Goal: Transaction & Acquisition: Purchase product/service

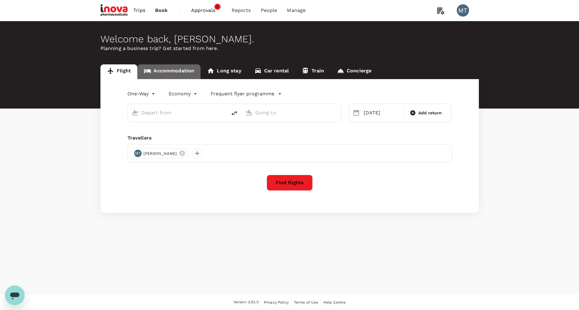
click at [176, 69] on link "Accommodation" at bounding box center [168, 71] width 63 height 15
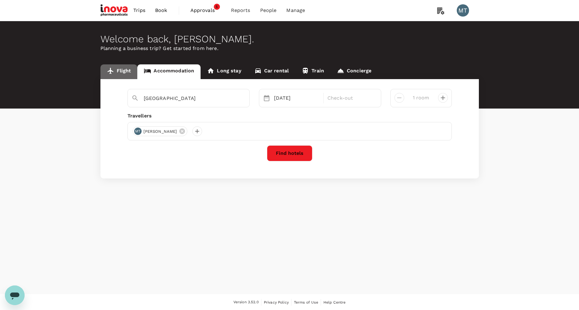
click at [109, 70] on icon at bounding box center [110, 70] width 7 height 7
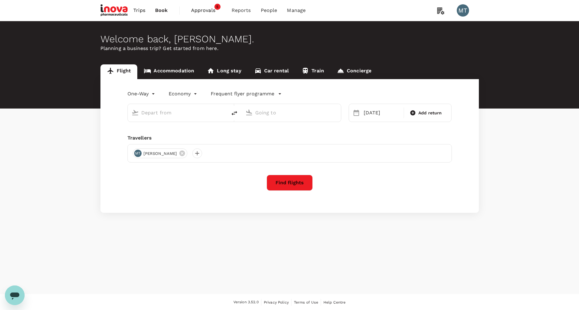
type input "[PERSON_NAME] (UPG)"
type input "Soekarno-Hatta Intl (CGK)"
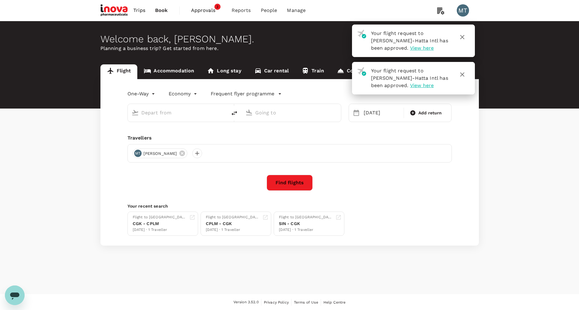
type input "[PERSON_NAME] (UPG)"
type input "Soekarno-Hatta Intl (CGK)"
type input "[PERSON_NAME] (UPG)"
type input "Soekarno-Hatta Intl (CGK)"
type input "[PERSON_NAME] (UPG)"
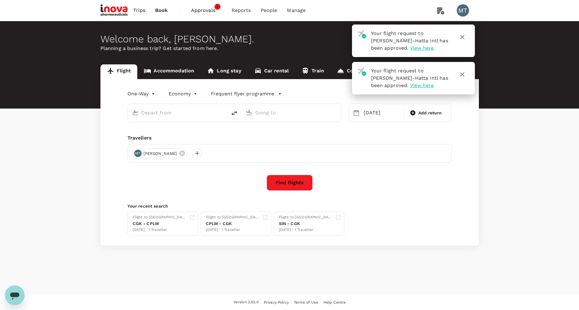
type input "Soekarno-Hatta Intl (CGK)"
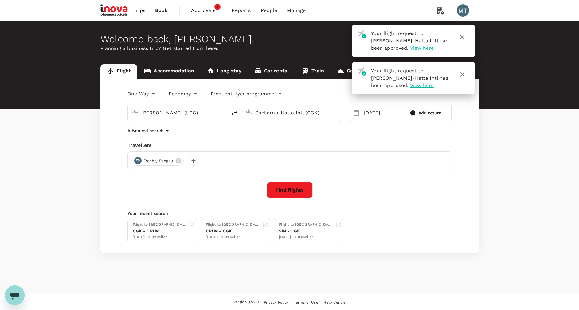
click at [204, 9] on span "Approvals" at bounding box center [206, 10] width 31 height 7
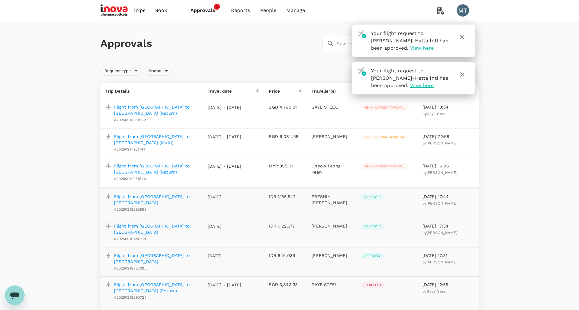
click at [171, 205] on td "Flight from [GEOGRAPHIC_DATA] to [GEOGRAPHIC_DATA] A20250918295953" at bounding box center [151, 203] width 102 height 30
click at [133, 194] on p "Flight from [GEOGRAPHIC_DATA] to [GEOGRAPHIC_DATA]" at bounding box center [156, 200] width 84 height 12
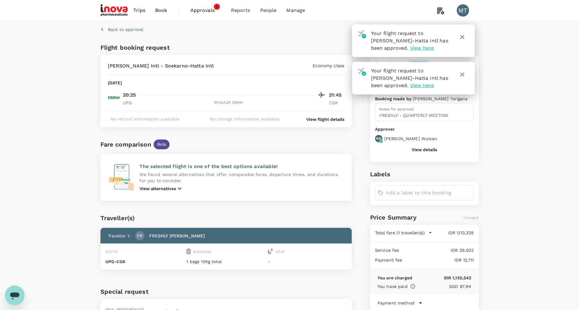
click at [169, 10] on link "Book" at bounding box center [161, 10] width 22 height 21
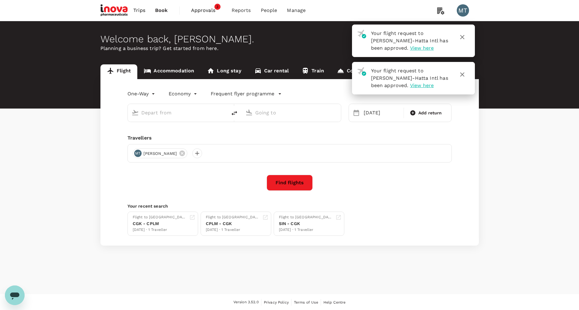
type input "[PERSON_NAME] (UPG)"
type input "Soekarno-Hatta Intl (CGK)"
type input "[PERSON_NAME] (UPG)"
type input "Soekarno-Hatta Intl (CGK)"
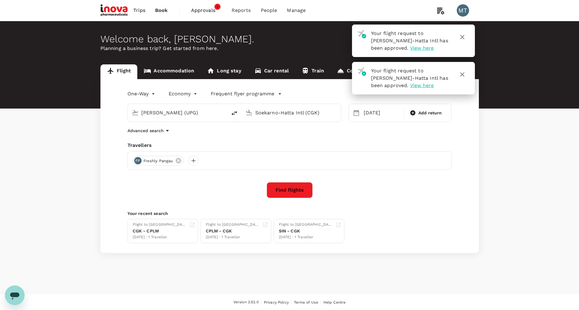
click at [235, 112] on icon "delete" at bounding box center [234, 113] width 7 height 7
type input "Soekarno-Hatta Intl (CGK)"
type input "[PERSON_NAME] (UPG)"
click at [373, 112] on div "[DATE]" at bounding box center [381, 113] width 41 height 12
click at [516, 154] on div "4" at bounding box center [517, 155] width 12 height 12
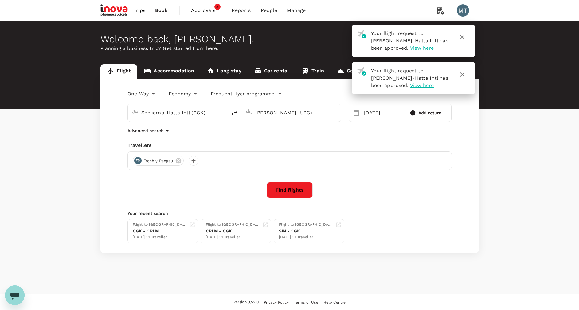
click at [284, 191] on button "Find flights" at bounding box center [290, 190] width 46 height 16
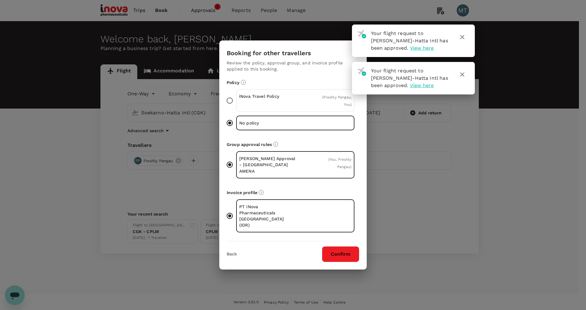
click at [265, 108] on div "iNova Travel Policy" at bounding box center [267, 100] width 57 height 15
click at [236, 107] on input "iNova Travel Policy ( Freshly Pangau, You )" at bounding box center [229, 100] width 13 height 13
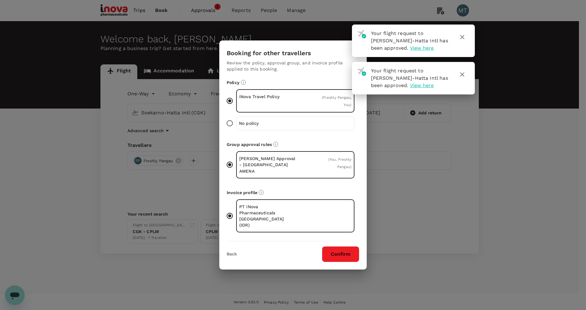
click at [348, 247] on button "Confirm" at bounding box center [340, 255] width 37 height 16
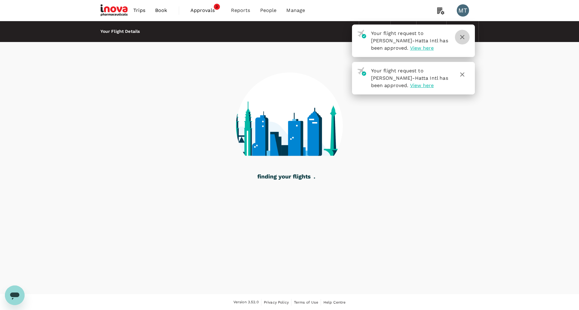
click at [460, 38] on icon "button" at bounding box center [461, 36] width 7 height 7
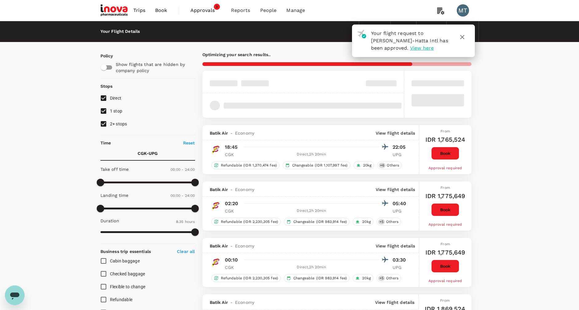
click at [463, 36] on icon "button" at bounding box center [462, 37] width 4 height 4
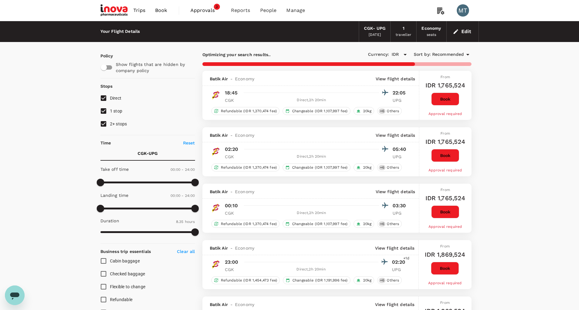
type input "990"
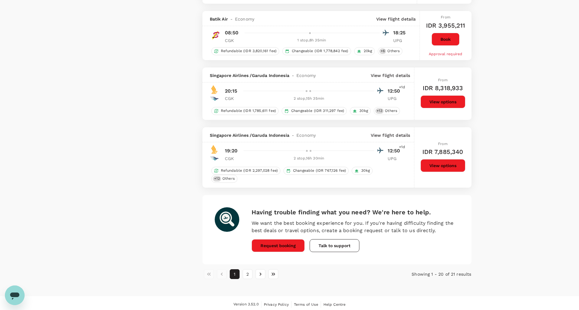
scroll to position [1017, 0]
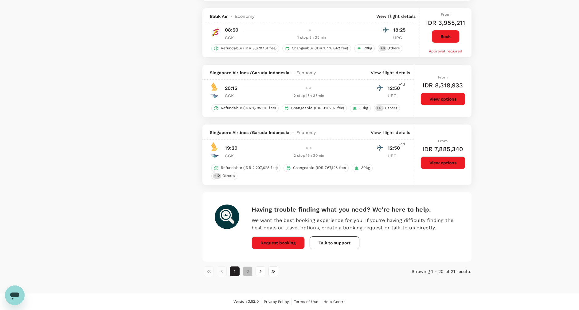
click at [248, 271] on button "2" at bounding box center [248, 272] width 10 height 10
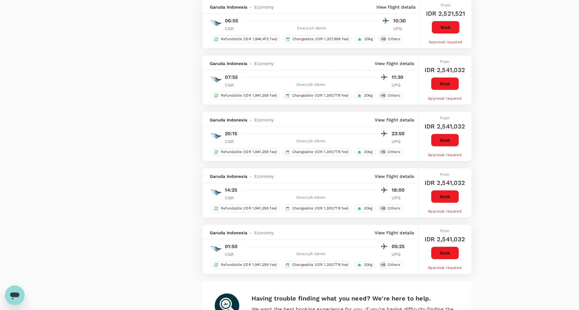
scroll to position [985, 0]
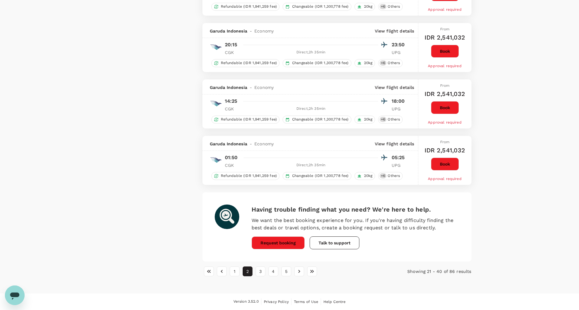
click at [236, 275] on button "1" at bounding box center [235, 272] width 10 height 10
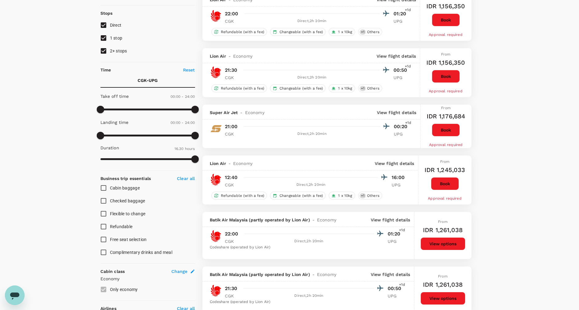
scroll to position [92, 0]
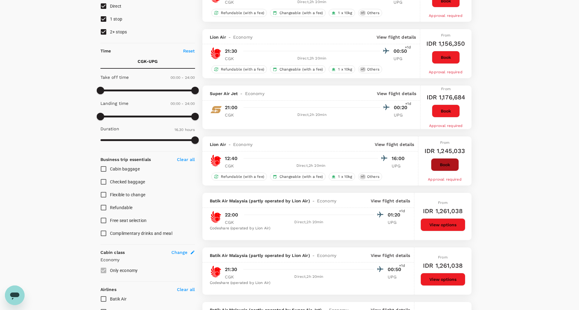
click at [441, 165] on button "Book" at bounding box center [445, 164] width 28 height 13
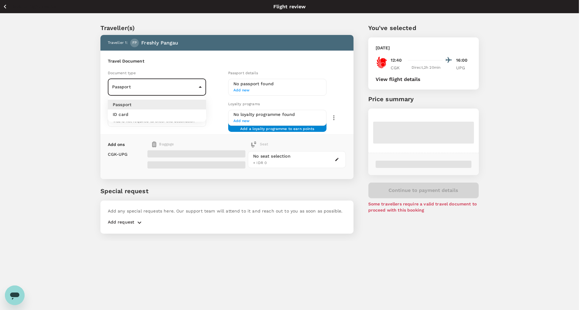
click at [199, 90] on body "Back to flight results Flight review Traveller(s) Traveller 1 : FP Freshly Pang…" at bounding box center [293, 163] width 586 height 327
click at [198, 115] on li "ID card" at bounding box center [157, 115] width 98 height 10
type input "Id card"
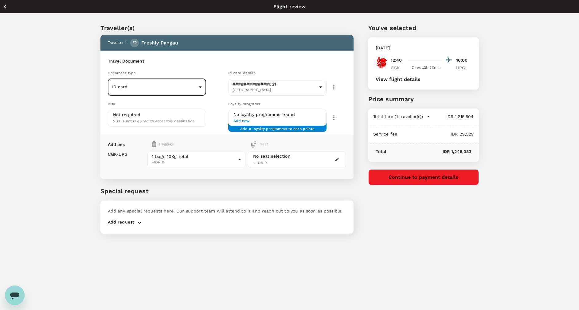
click at [422, 180] on button "Continue to payment details" at bounding box center [423, 178] width 111 height 16
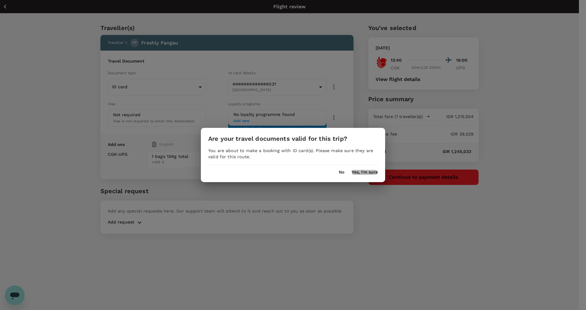
click at [371, 171] on button "Yes, I'm sure" at bounding box center [365, 172] width 26 height 5
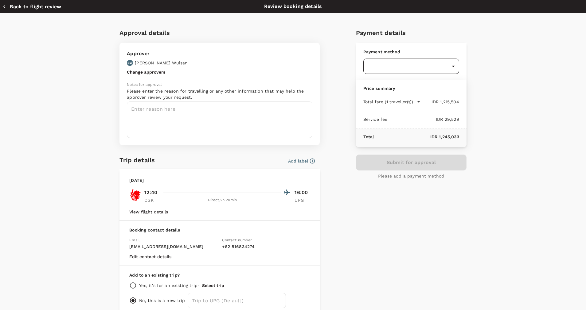
click at [415, 70] on body "Back to flight results Flight review Traveller(s) Traveller 1 : FP Freshly Pang…" at bounding box center [293, 163] width 586 height 327
click at [418, 101] on div "Balance : SGD 40,599.99 1.1 % payment fee" at bounding box center [408, 103] width 86 height 7
type input "9d87fe9b-f599-4813-91a8-6354e0e2f257"
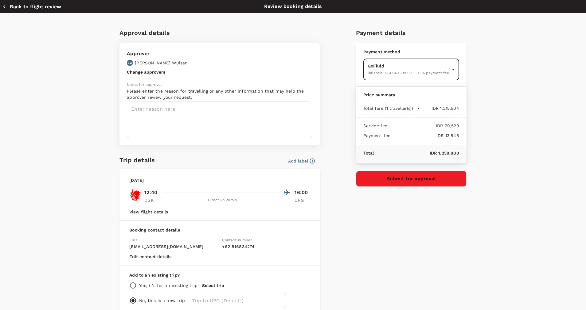
click at [298, 161] on button "Add label" at bounding box center [301, 161] width 27 height 6
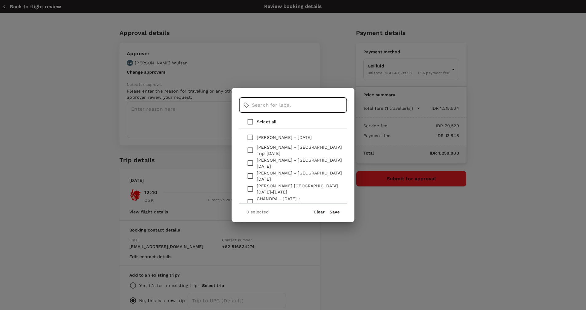
click at [279, 108] on input "text" at bounding box center [299, 105] width 95 height 15
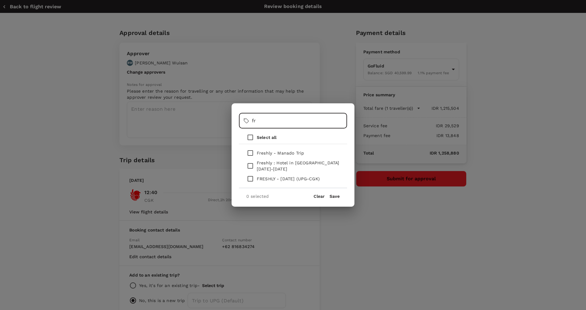
type input "f"
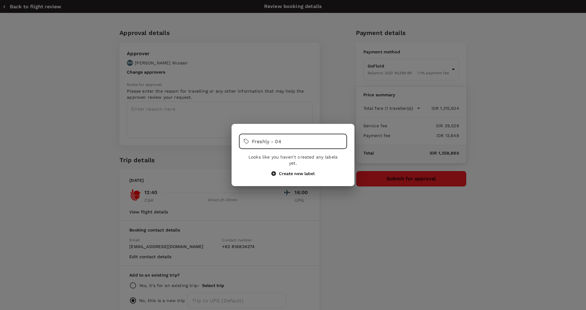
drag, startPoint x: 299, startPoint y: 143, endPoint x: 240, endPoint y: 147, distance: 58.5
click at [240, 147] on div "​ Freshly - 04 ​" at bounding box center [293, 141] width 108 height 15
type input "Freshly - 04"
click at [293, 173] on button "Create new label" at bounding box center [292, 174] width 43 height 6
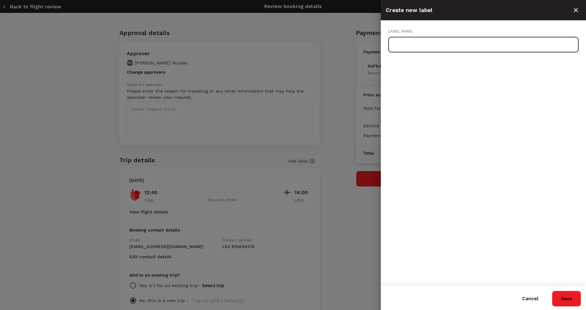
paste input "Freshly - 04"
click at [481, 38] on input "Freshly - [DATE] (CGK-UPJ)" at bounding box center [483, 44] width 190 height 15
drag, startPoint x: 400, startPoint y: 45, endPoint x: 366, endPoint y: 45, distance: 34.4
click at [366, 45] on div "Create new label Label name Freshly - [DATE] (CGK-UPJ) ​ Cancel Save" at bounding box center [293, 155] width 586 height 310
type input "Freshly - [DATE] (CGK-UPJ)"
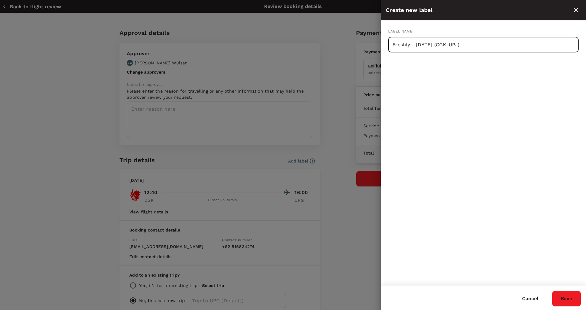
drag, startPoint x: 423, startPoint y: 38, endPoint x: 416, endPoint y: 29, distance: 11.0
click at [395, 23] on div "Label name Freshly - [DATE] (CGK-UPJ) ​" at bounding box center [483, 153] width 205 height 265
drag, startPoint x: 479, startPoint y: 45, endPoint x: 360, endPoint y: 40, distance: 119.6
click at [360, 40] on div "Create new label Label name Freshly - [DATE] (CGK-UPJ) ​ Cancel Save" at bounding box center [293, 155] width 586 height 310
click at [566, 297] on button "Save" at bounding box center [566, 299] width 29 height 16
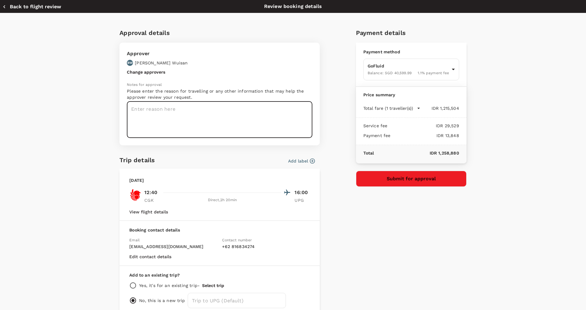
paste textarea "Freshly - [DATE] (CGK-UPJ)"
type textarea "Freshly - [DATE] (CGK-UPJ) Quarterly Meeting in [GEOGRAPHIC_DATA]"
click at [372, 179] on button "Submit for approval" at bounding box center [411, 179] width 111 height 16
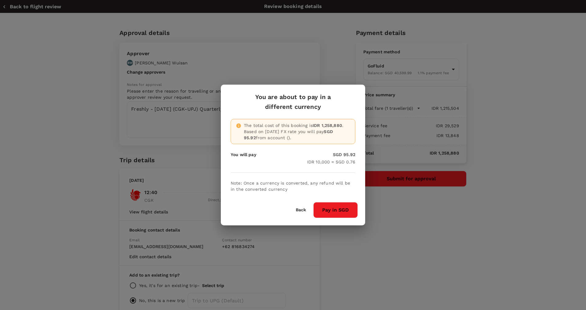
click at [329, 208] on button "Pay in SGD" at bounding box center [335, 210] width 45 height 16
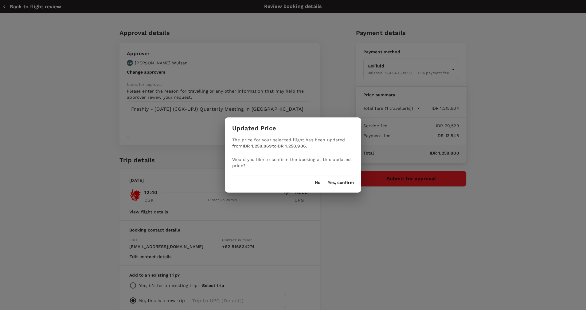
click at [332, 184] on button "Yes, confirm" at bounding box center [341, 183] width 26 height 5
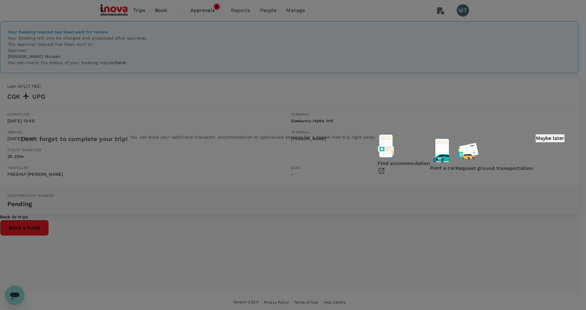
click at [536, 142] on p "Maybe later" at bounding box center [550, 138] width 28 height 7
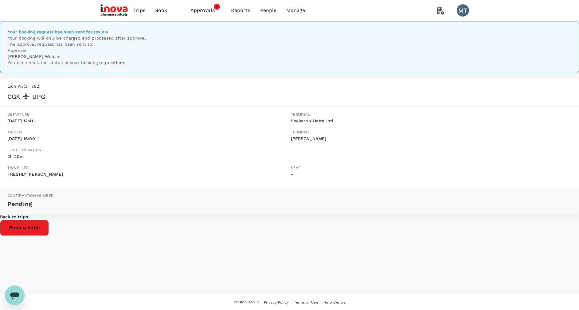
click at [163, 10] on span "Book" at bounding box center [161, 10] width 12 height 7
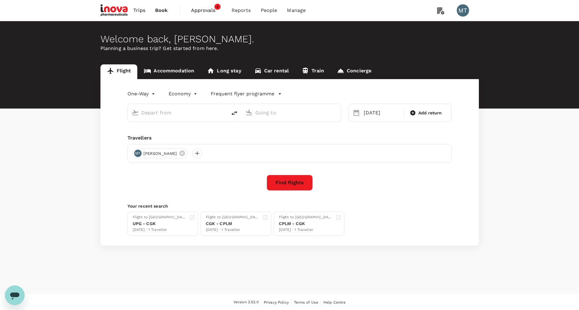
type input "Soekarno-Hatta Intl (CGK)"
type input "[PERSON_NAME] (UPG)"
type input "Soekarno-Hatta Intl (CGK)"
type input "[PERSON_NAME] (UPG)"
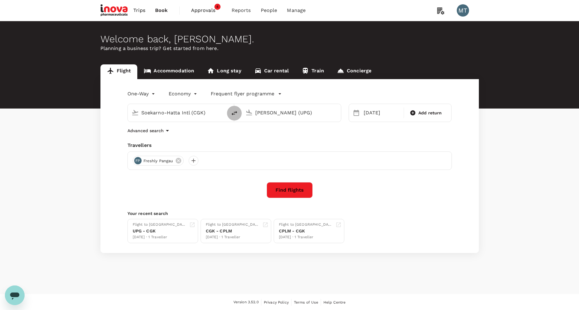
click at [233, 115] on icon "delete" at bounding box center [234, 113] width 7 height 7
type input "[PERSON_NAME] (UPG)"
type input "Soekarno-Hatta Intl (CGK)"
click at [204, 112] on input "[PERSON_NAME] (UPG)" at bounding box center [177, 113] width 73 height 10
click at [200, 134] on p "[PERSON_NAME] Intl" at bounding box center [185, 131] width 120 height 6
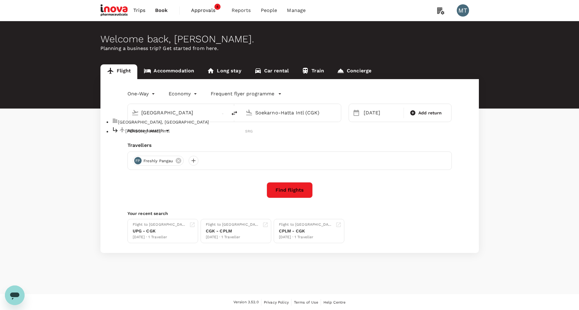
type input "[PERSON_NAME] (SRG)"
click at [365, 115] on div "[DATE]" at bounding box center [381, 113] width 41 height 12
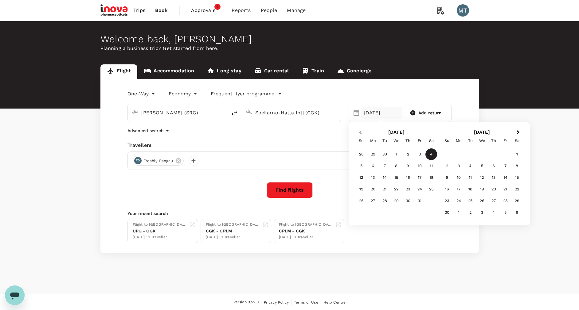
click at [360, 131] on span "Previous Month" at bounding box center [360, 132] width 0 height 7
click at [382, 198] on div "30" at bounding box center [385, 201] width 12 height 12
click at [179, 161] on icon at bounding box center [178, 161] width 6 height 6
click at [141, 161] on div at bounding box center [138, 161] width 10 height 10
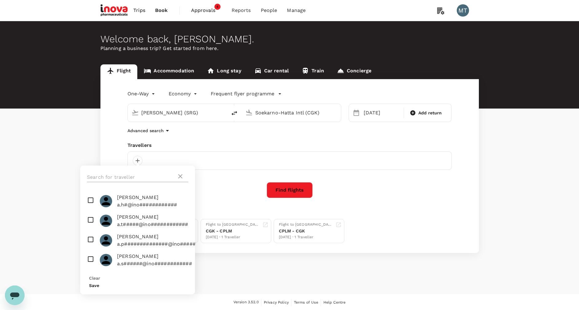
click at [141, 174] on input "text" at bounding box center [132, 178] width 90 height 10
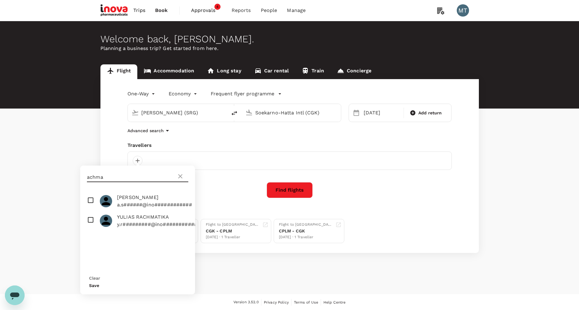
type input "achma"
click at [88, 200] on input "checkbox" at bounding box center [137, 202] width 115 height 20
checkbox input "true"
click at [99, 283] on button "Save" at bounding box center [94, 285] width 10 height 5
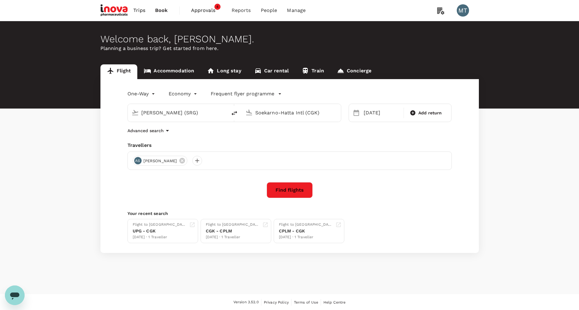
click at [302, 197] on button "Find flights" at bounding box center [290, 190] width 46 height 16
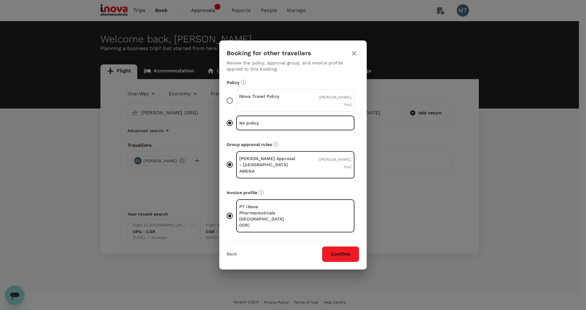
click at [286, 108] on div "iNova Travel Policy" at bounding box center [267, 100] width 57 height 15
click at [236, 107] on input "iNova Travel Policy ( [PERSON_NAME], You )" at bounding box center [229, 100] width 13 height 13
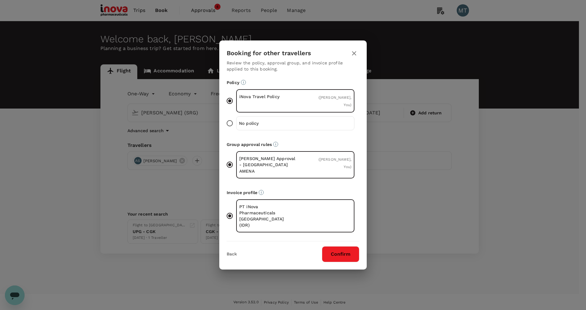
click at [341, 247] on button "Confirm" at bounding box center [340, 255] width 37 height 16
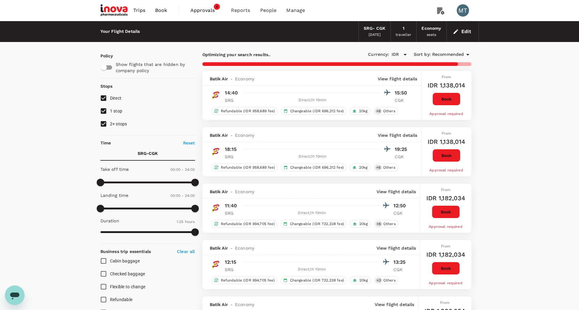
type input "855"
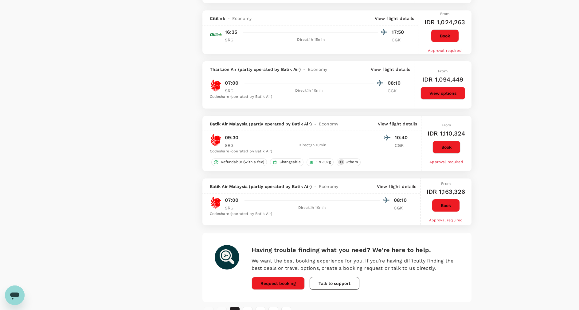
scroll to position [993, 0]
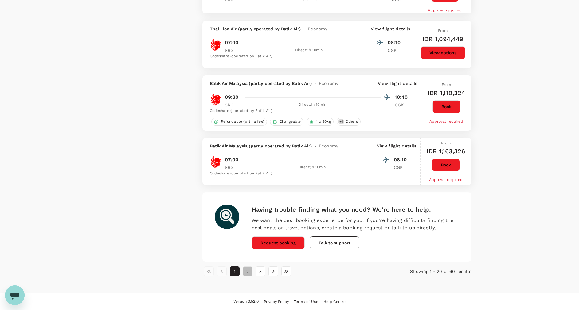
click at [246, 271] on button "2" at bounding box center [248, 272] width 10 height 10
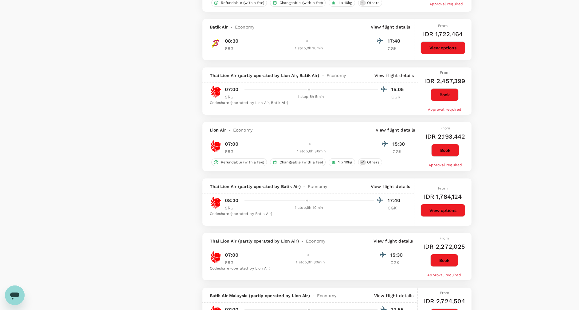
scroll to position [979, 0]
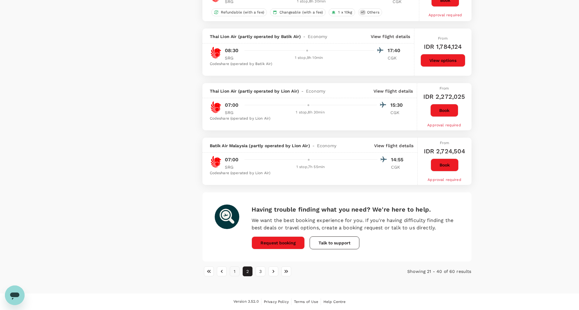
click at [236, 272] on button "1" at bounding box center [235, 272] width 10 height 10
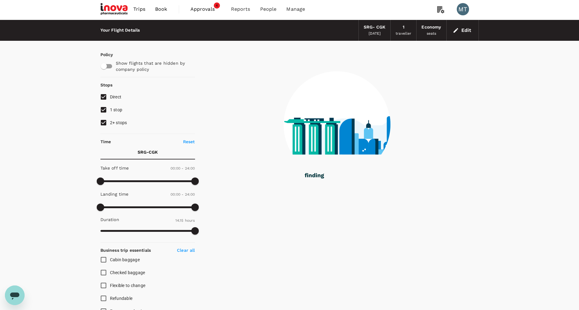
scroll to position [0, 0]
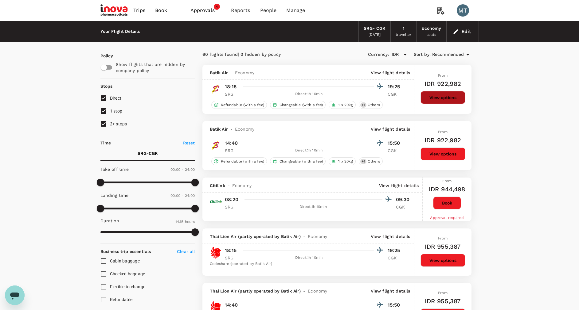
click at [442, 98] on button "View options" at bounding box center [442, 97] width 45 height 13
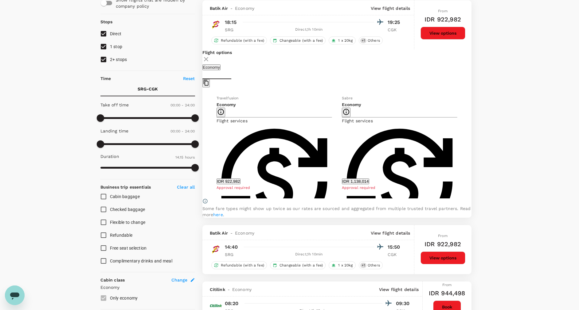
scroll to position [65, 0]
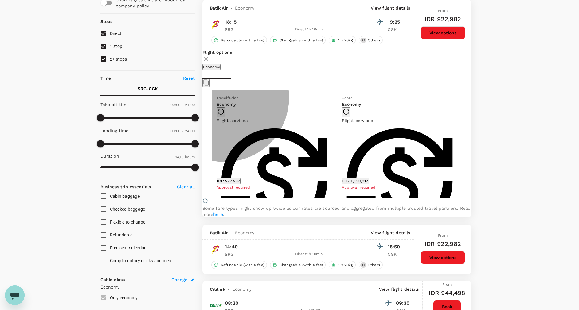
click at [231, 181] on button "IDR 922,982" at bounding box center [229, 181] width 24 height 6
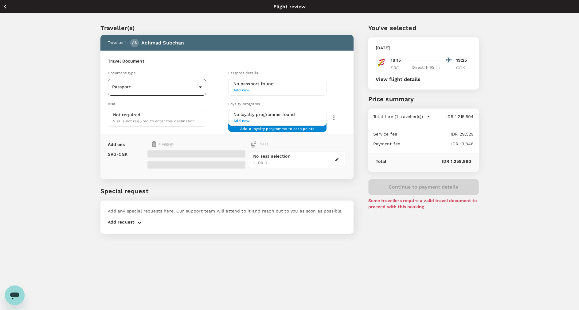
click at [201, 85] on body "Back to flight results Flight review Traveller(s) Traveller 1 : AS Achmad Subch…" at bounding box center [289, 163] width 579 height 327
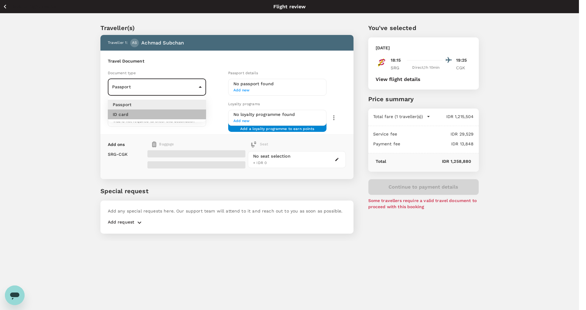
click at [197, 117] on li "ID card" at bounding box center [157, 115] width 98 height 10
type input "Id card"
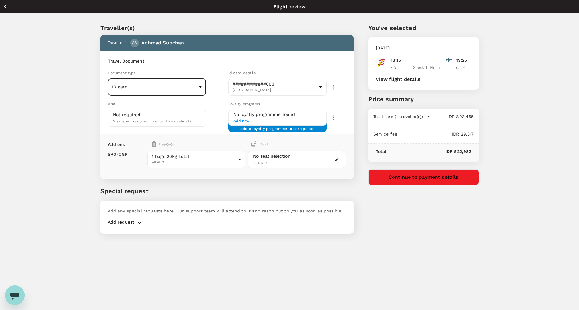
click at [431, 181] on button "Continue to payment details" at bounding box center [423, 178] width 111 height 16
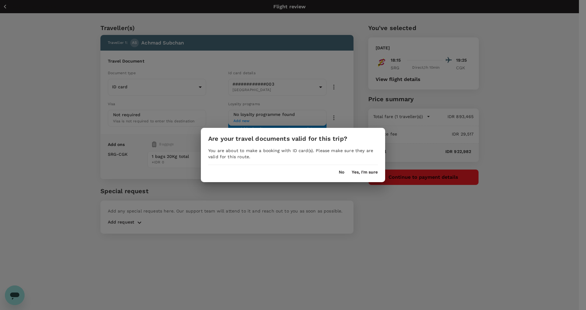
click at [368, 174] on button "Yes, I'm sure" at bounding box center [365, 172] width 26 height 5
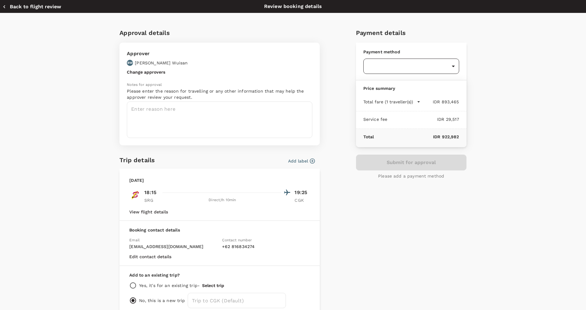
click at [406, 68] on body "Back to flight results Flight review Traveller(s) Traveller 1 : AS Achmad Subch…" at bounding box center [293, 163] width 586 height 327
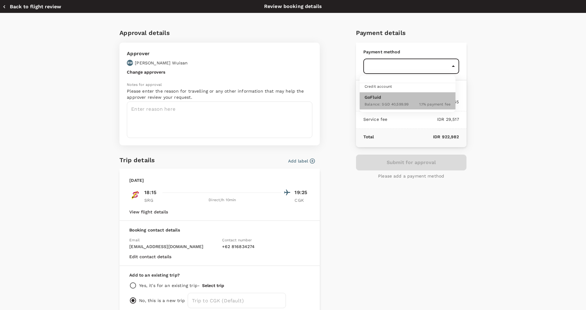
click at [407, 103] on span "Balance : SGD 40,599.99" at bounding box center [387, 104] width 44 height 4
type input "9d87fe9b-f599-4813-91a8-6354e0e2f257"
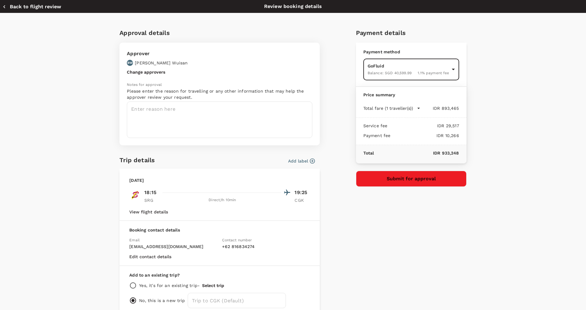
click at [310, 160] on icon "button" at bounding box center [312, 161] width 6 height 6
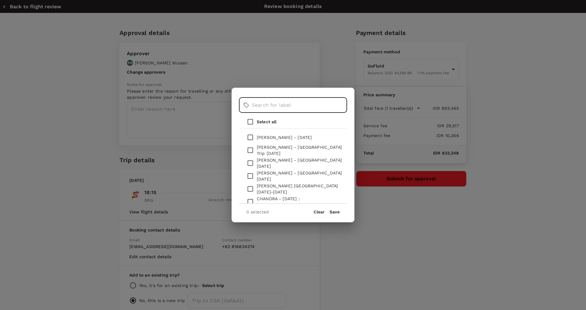
click at [290, 106] on input "text" at bounding box center [299, 105] width 95 height 15
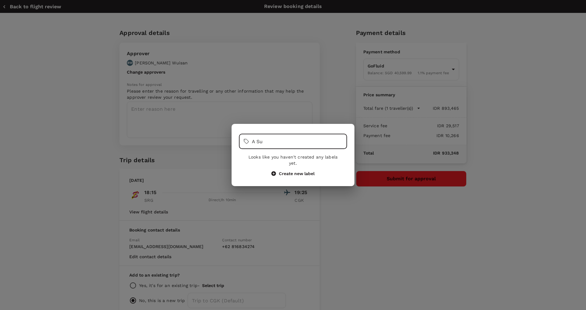
type input "A Su"
click at [291, 167] on div "Looks like you haven't created any labels yet. Create new label" at bounding box center [293, 165] width 98 height 22
click at [291, 171] on button "Create new label" at bounding box center [292, 174] width 43 height 6
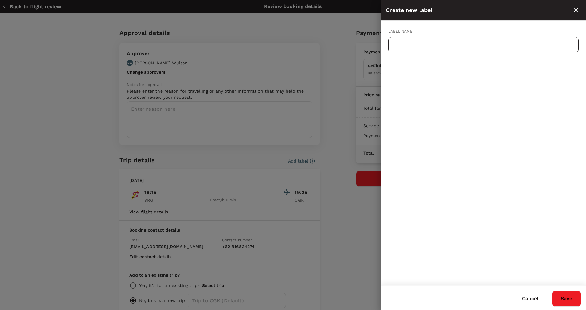
click at [407, 44] on input "text" at bounding box center [483, 44] width 190 height 15
type input "A"
type input "Subchan : [DATE] (SRG-CGK)"
click at [564, 300] on button "Save" at bounding box center [566, 299] width 29 height 16
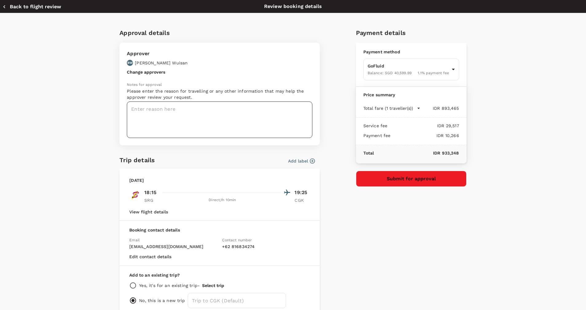
click at [153, 125] on textarea at bounding box center [219, 120] width 185 height 37
type textarea "a"
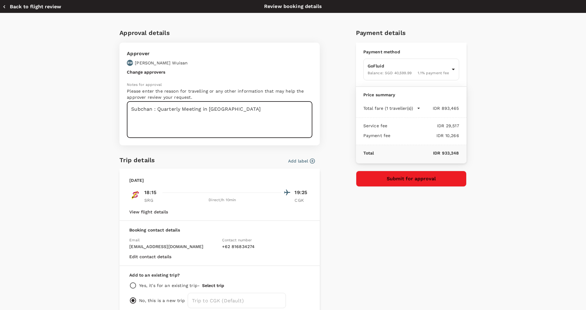
type textarea "Subchan : Quarterly Meeting in [GEOGRAPHIC_DATA]"
click at [384, 182] on button "Submit for approval" at bounding box center [411, 179] width 111 height 16
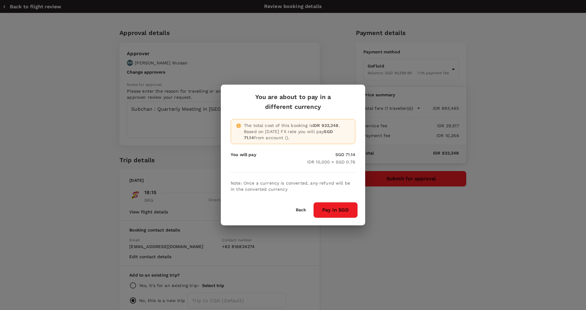
click at [335, 211] on button "Pay in SGD" at bounding box center [335, 210] width 45 height 16
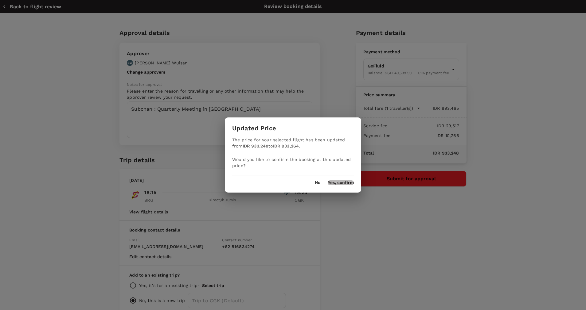
click at [333, 182] on button "Yes, confirm" at bounding box center [341, 183] width 26 height 5
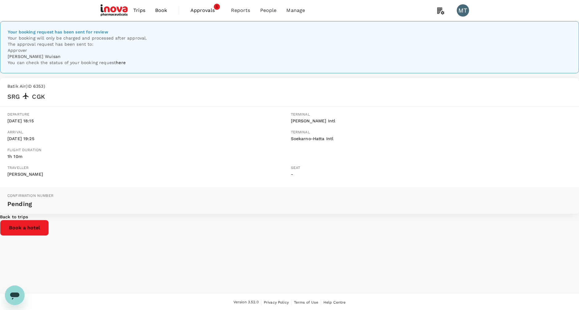
click at [162, 10] on span "Book" at bounding box center [161, 10] width 12 height 7
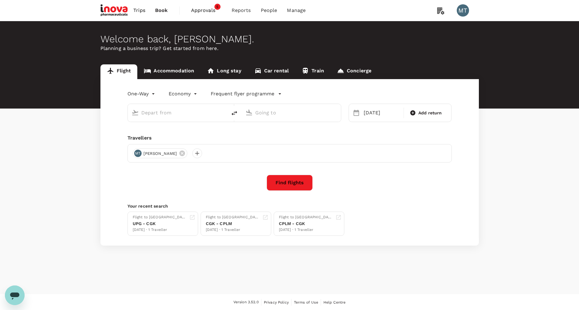
type input "[PERSON_NAME] (SRG)"
type input "Soekarno-Hatta Intl (CGK)"
type input "[PERSON_NAME] (SRG)"
type input "Soekarno-Hatta Intl (CGK)"
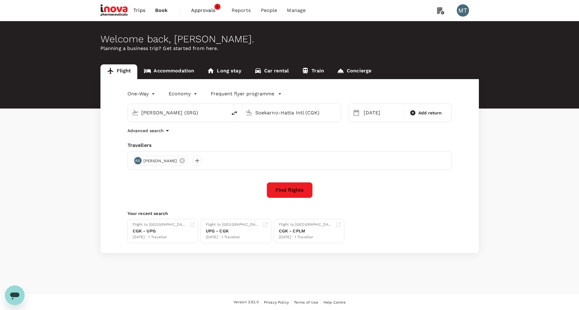
click at [232, 117] on icon "delete" at bounding box center [234, 113] width 7 height 7
type input "Soekarno-Hatta Intl (CGK)"
type input "[PERSON_NAME] (SRG)"
click at [371, 117] on div "[DATE]" at bounding box center [381, 113] width 41 height 12
click at [518, 154] on div "4" at bounding box center [517, 155] width 12 height 12
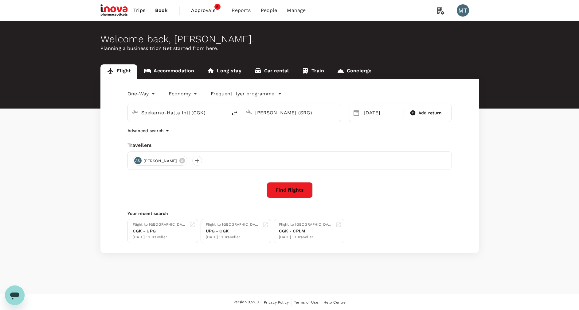
click at [289, 193] on button "Find flights" at bounding box center [290, 190] width 46 height 16
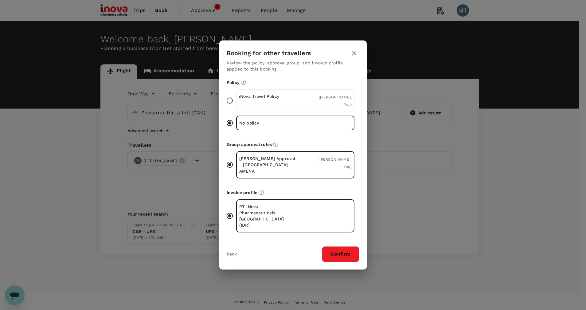
click at [266, 108] on div "iNova Travel Policy" at bounding box center [267, 100] width 57 height 15
click at [236, 107] on input "iNova Travel Policy ( [PERSON_NAME], You )" at bounding box center [229, 100] width 13 height 13
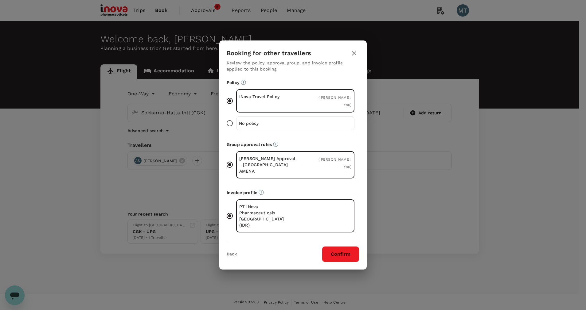
click at [348, 247] on button "Confirm" at bounding box center [340, 255] width 37 height 16
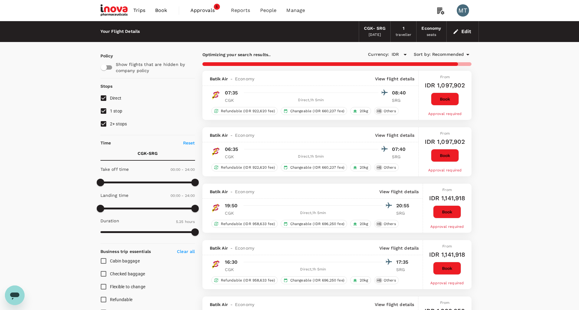
type input "855"
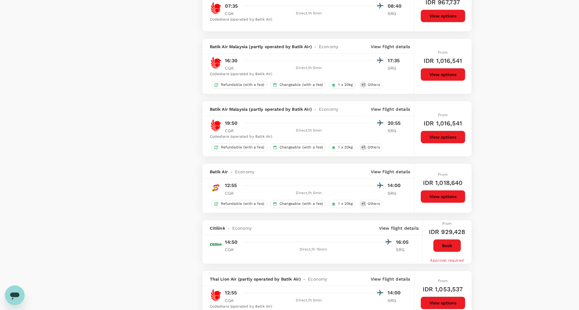
scroll to position [599, 0]
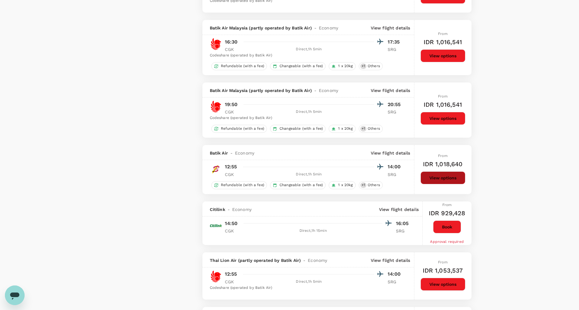
click at [442, 180] on button "View options" at bounding box center [442, 178] width 45 height 13
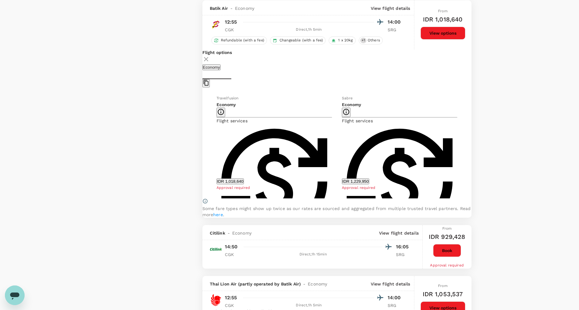
scroll to position [744, 0]
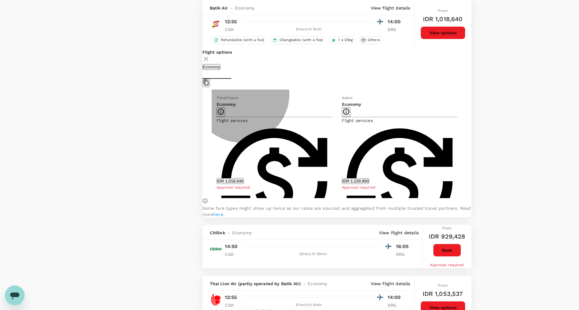
click at [244, 178] on button "IDR 1,018,640" at bounding box center [231, 181] width 28 height 6
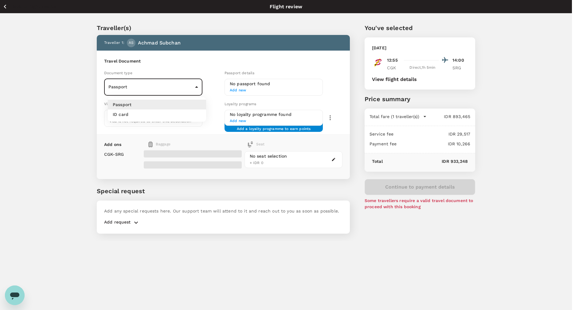
click at [197, 85] on body "Back to flight results Flight review Traveller(s) Traveller 1 : AS Achmad Subch…" at bounding box center [289, 163] width 579 height 327
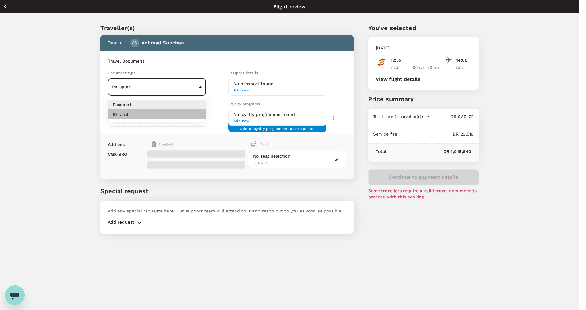
click at [188, 116] on li "ID card" at bounding box center [157, 115] width 98 height 10
type input "Id card"
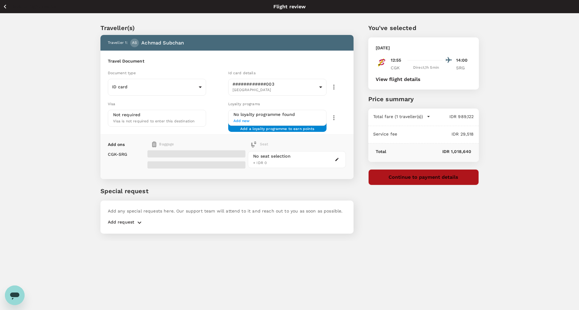
click at [443, 184] on button "Continue to payment details" at bounding box center [423, 178] width 111 height 16
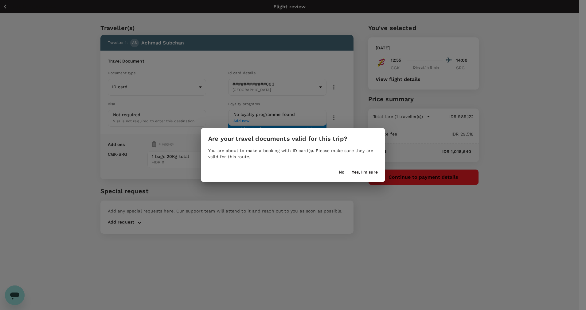
click at [371, 173] on button "Yes, I'm sure" at bounding box center [365, 172] width 26 height 5
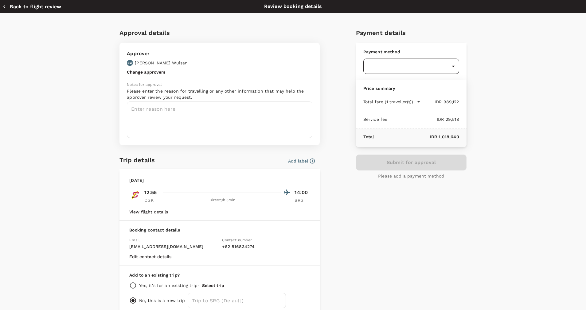
click at [425, 64] on body "Back to flight results Flight review Traveller(s) Traveller 1 : AS Achmad Subch…" at bounding box center [293, 163] width 586 height 327
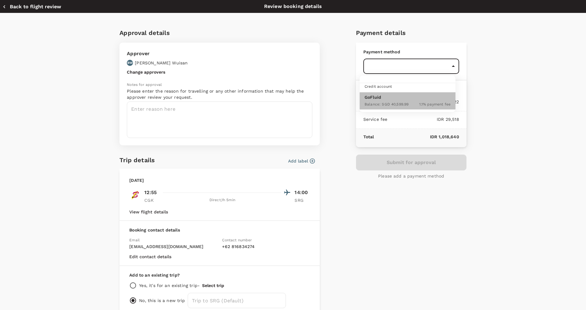
click at [422, 101] on div "1.1 % payment fee" at bounding box center [434, 103] width 31 height 7
type input "9d87fe9b-f599-4813-91a8-6354e0e2f257"
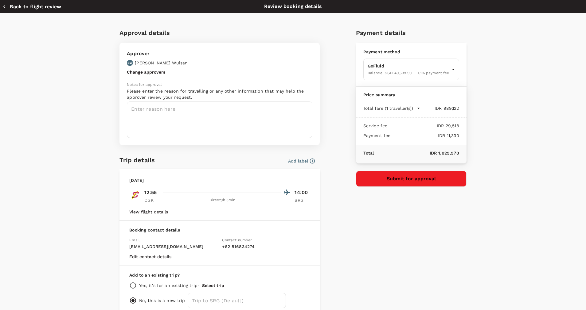
click at [305, 159] on button "Add label" at bounding box center [301, 161] width 27 height 6
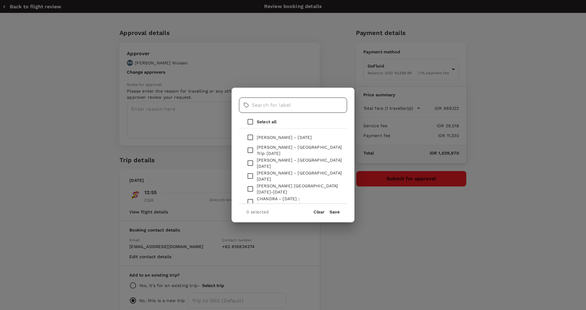
click at [271, 109] on input "text" at bounding box center [299, 105] width 95 height 15
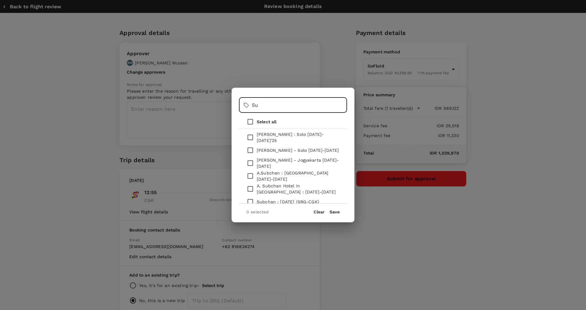
type input "S"
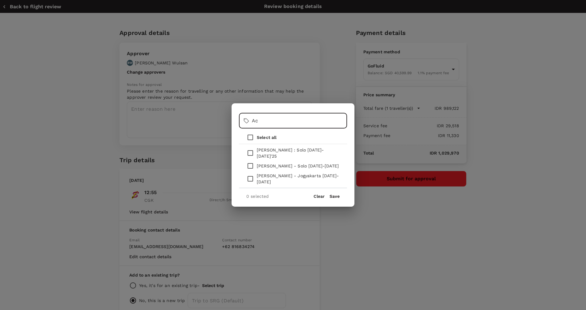
type input "A"
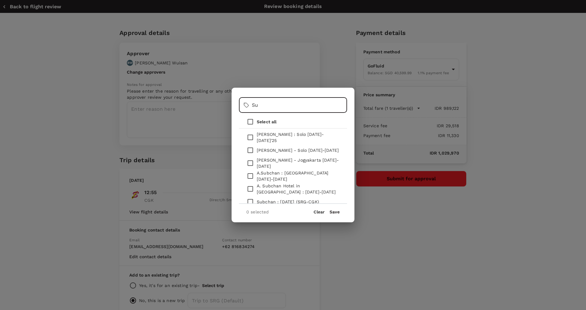
type input "S"
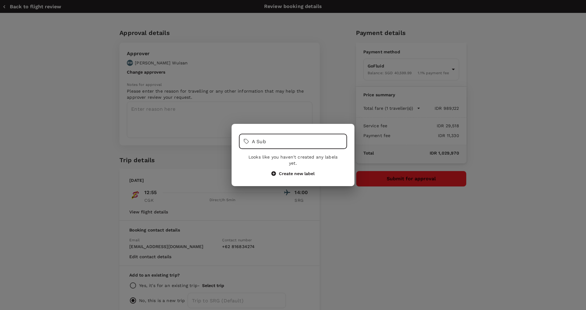
type input "A Sub"
click at [302, 171] on button "Create new label" at bounding box center [292, 174] width 43 height 6
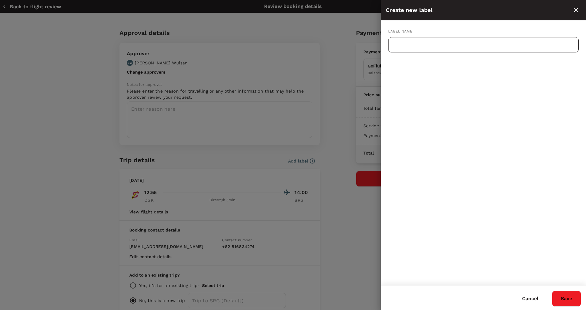
click at [448, 51] on input "text" at bounding box center [483, 44] width 190 height 15
drag, startPoint x: 492, startPoint y: 44, endPoint x: 363, endPoint y: 41, distance: 129.3
click at [353, 41] on div "Create new label Label name [PERSON_NAME] : [DATE] (CGK-SRG) ​ Cancel Save" at bounding box center [293, 155] width 586 height 310
type input "Achmad Subchan : [DATE] (CGK-SRG)"
drag, startPoint x: 428, startPoint y: 41, endPoint x: 430, endPoint y: 29, distance: 12.4
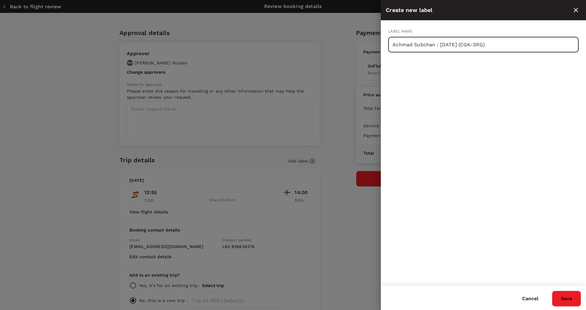
click at [430, 29] on div "Label name" at bounding box center [483, 31] width 190 height 7
drag, startPoint x: 496, startPoint y: 44, endPoint x: 370, endPoint y: 41, distance: 125.6
click at [370, 41] on div "Create new label Label name [PERSON_NAME] : [DATE] (CGK-SRG) ​ Cancel Save" at bounding box center [293, 155] width 586 height 310
click at [570, 300] on button "Save" at bounding box center [566, 299] width 29 height 16
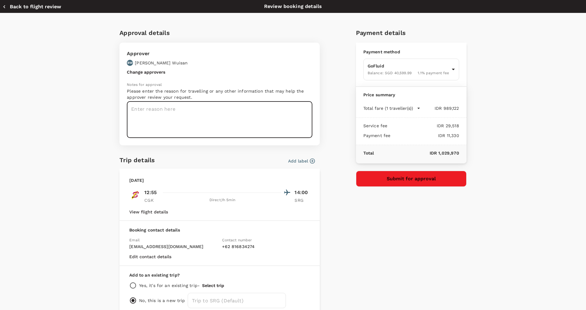
paste textarea "Achmad Subchan : [DATE] (CGK-SRG)"
type textarea "Achmad Subchan : [DATE] (CGK-SRG)"
click at [369, 180] on button "Submit for approval" at bounding box center [411, 179] width 111 height 16
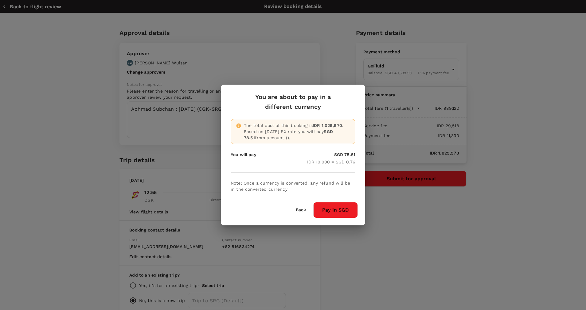
click at [322, 208] on button "Pay in SGD" at bounding box center [335, 210] width 45 height 16
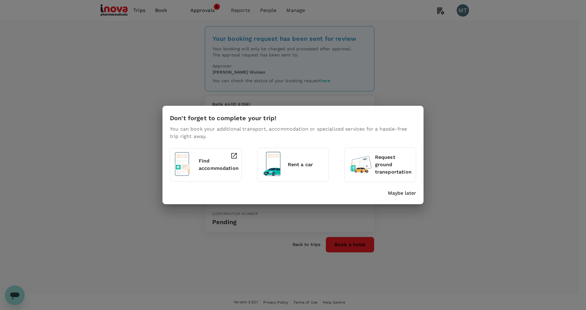
click at [419, 194] on div "Don't forget to complete your trip! You can book your additional transport, acc…" at bounding box center [292, 155] width 261 height 98
click at [414, 192] on p "Maybe later" at bounding box center [402, 193] width 28 height 7
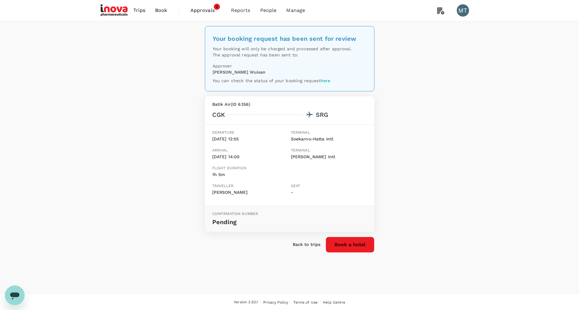
click at [203, 7] on span "Approvals" at bounding box center [205, 10] width 31 height 7
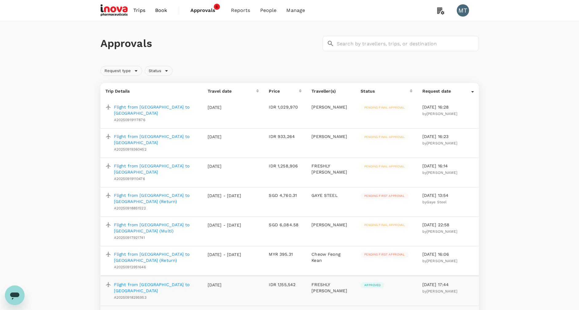
click at [188, 222] on p "Flight from [GEOGRAPHIC_DATA] to [GEOGRAPHIC_DATA] (Multi)" at bounding box center [156, 228] width 84 height 12
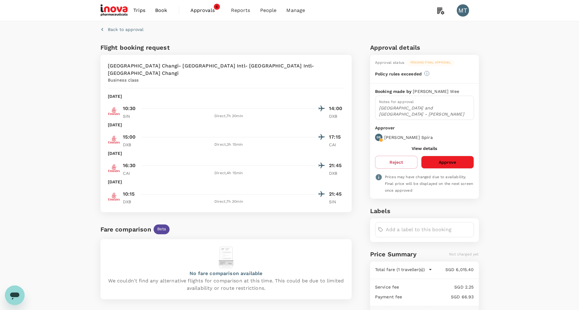
click at [164, 13] on span "Book" at bounding box center [161, 10] width 12 height 7
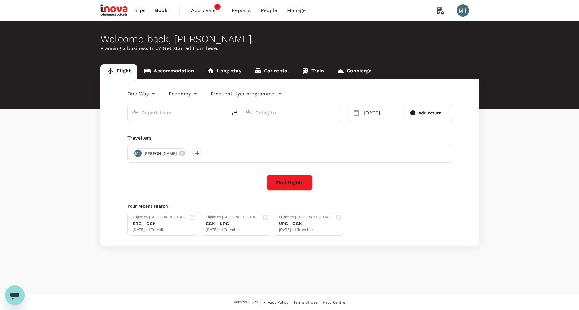
type input "Soekarno-Hatta Intl (CGK)"
type input "[PERSON_NAME] (SRG)"
type input "Soekarno-Hatta Intl (CGK)"
type input "[PERSON_NAME] (SRG)"
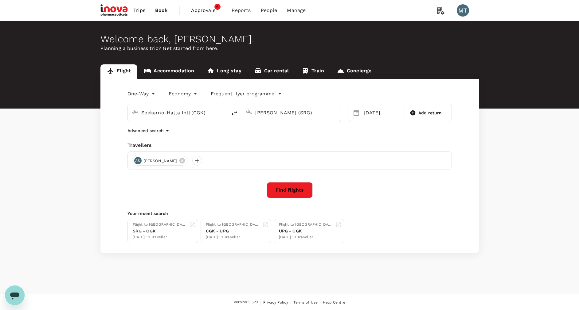
click at [159, 115] on input "Soekarno-Hatta Intl (CGK)" at bounding box center [177, 113] width 73 height 10
click at [234, 112] on icon "delete" at bounding box center [234, 113] width 7 height 7
type input "[PERSON_NAME] (SRG)"
type input "Soekarno-Hatta Intl (CGK)"
click at [197, 114] on input "[PERSON_NAME] (SRG)" at bounding box center [177, 113] width 73 height 10
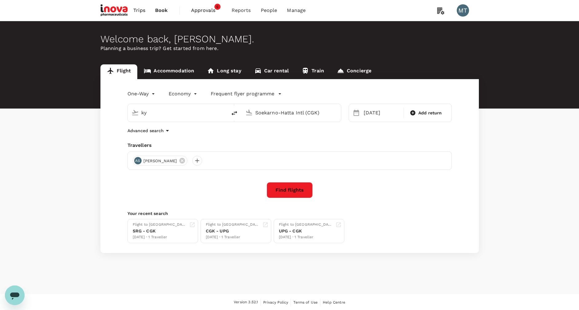
type input "k"
click at [197, 135] on p "Kuala Namu Intl" at bounding box center [186, 137] width 107 height 6
type input "Kuala Namu Intl (KNO)"
click at [381, 112] on div "[DATE]" at bounding box center [381, 113] width 41 height 12
click at [360, 132] on span "Previous Month" at bounding box center [360, 132] width 0 height 7
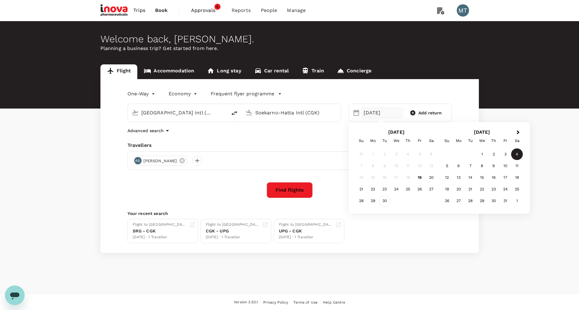
click at [388, 199] on div "30" at bounding box center [385, 201] width 12 height 12
click at [184, 161] on icon at bounding box center [182, 161] width 6 height 6
click at [141, 159] on div at bounding box center [138, 161] width 10 height 10
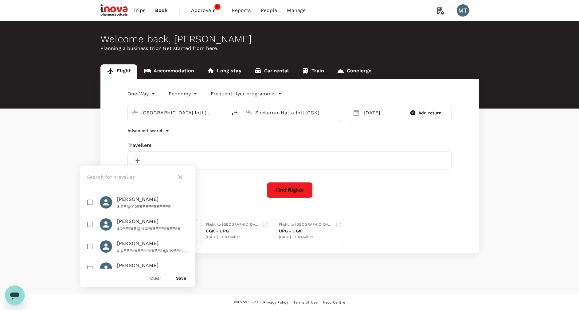
click at [157, 170] on div at bounding box center [137, 177] width 115 height 23
click at [157, 172] on div at bounding box center [137, 177] width 115 height 23
click at [157, 175] on input "text" at bounding box center [130, 178] width 87 height 10
type input "ard"
click at [89, 230] on input "checkbox" at bounding box center [89, 224] width 13 height 13
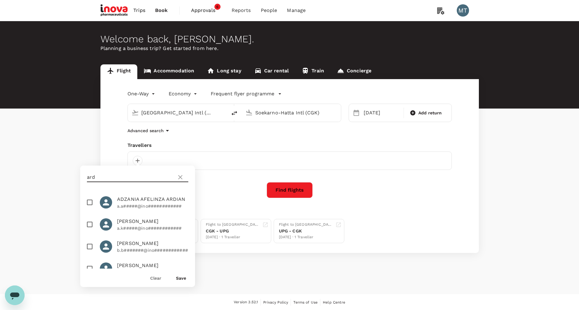
checkbox input "true"
click at [182, 277] on button "Save" at bounding box center [181, 278] width 10 height 5
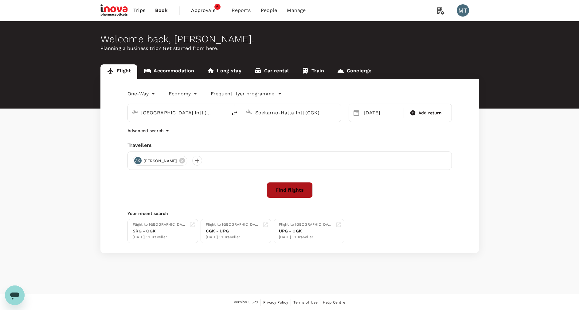
click at [278, 184] on button "Find flights" at bounding box center [290, 190] width 46 height 16
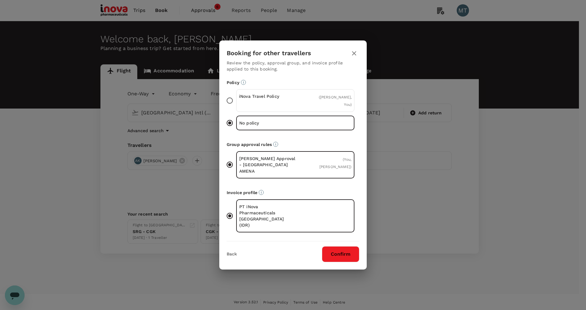
click at [326, 108] on div "( Ardy Priam Kusuma, You )" at bounding box center [332, 100] width 37 height 15
click at [236, 107] on input "iNova Travel Policy ( Ardy Priam Kusuma, You )" at bounding box center [229, 100] width 13 height 13
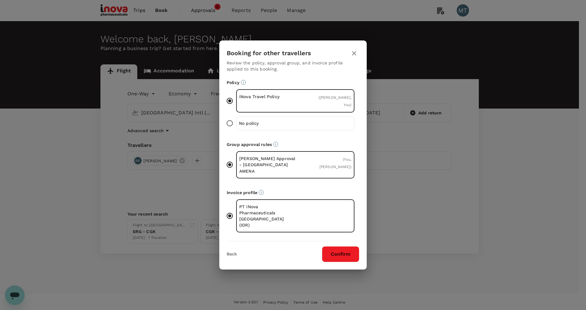
click at [333, 250] on button "Confirm" at bounding box center [340, 255] width 37 height 16
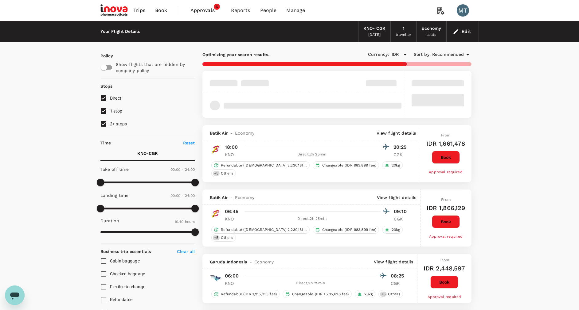
type input "1305"
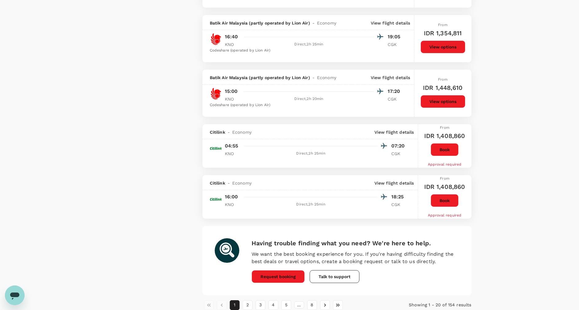
scroll to position [920, 0]
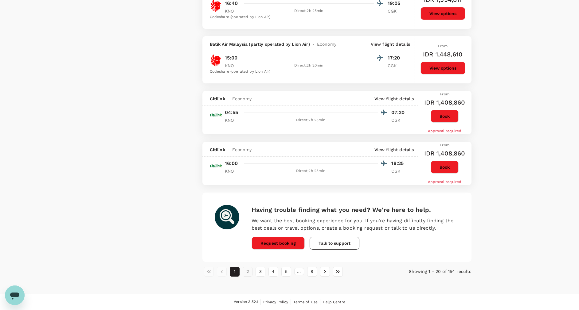
click at [249, 276] on button "2" at bounding box center [248, 272] width 10 height 10
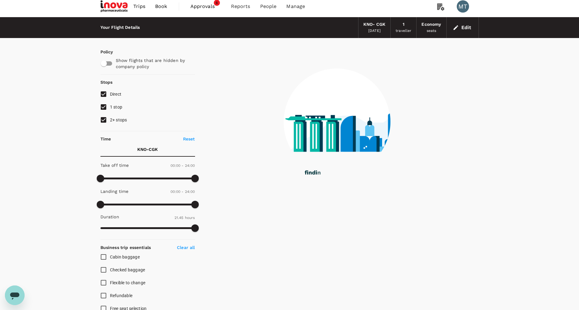
scroll to position [0, 0]
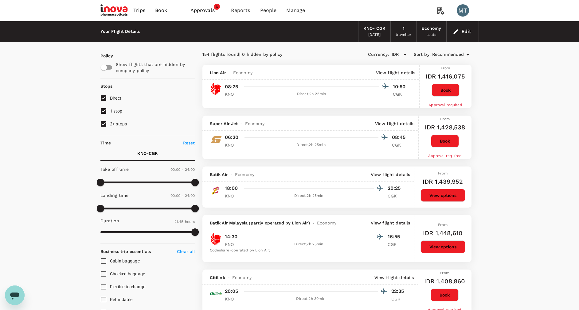
click at [441, 193] on button "View options" at bounding box center [442, 195] width 45 height 13
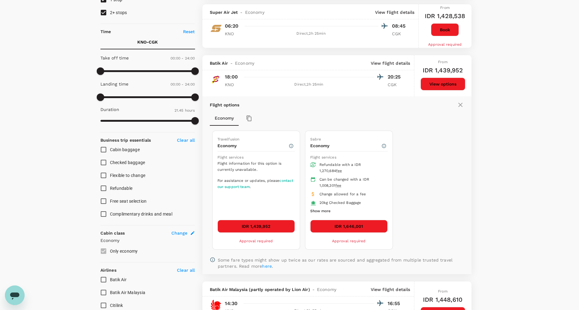
scroll to position [167, 0]
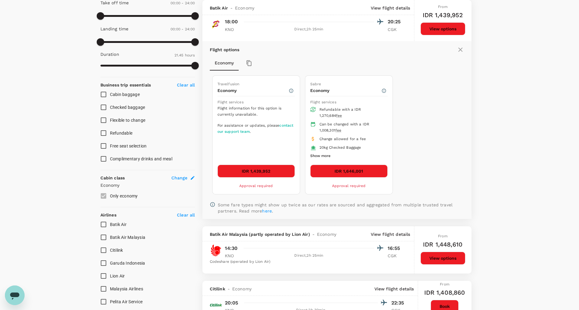
click at [250, 173] on button "IDR 1,439,952" at bounding box center [255, 171] width 77 height 13
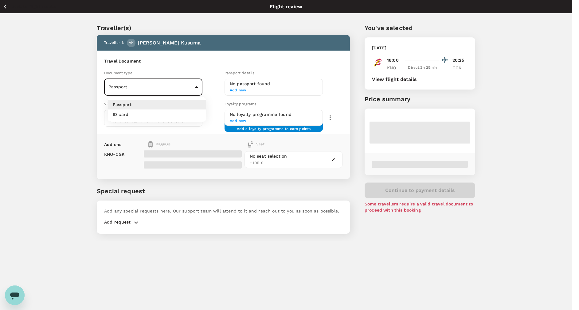
click at [199, 89] on body "Back to flight results Flight review Traveller(s) Traveller 1 : AK Ardy Priam K…" at bounding box center [289, 163] width 579 height 327
click at [193, 117] on li "ID card" at bounding box center [157, 115] width 98 height 10
type input "Id card"
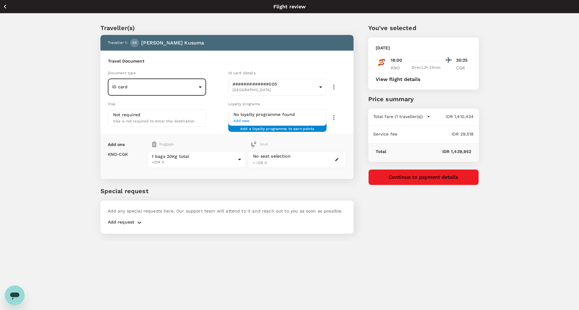
click at [422, 182] on button "Continue to payment details" at bounding box center [423, 178] width 111 height 16
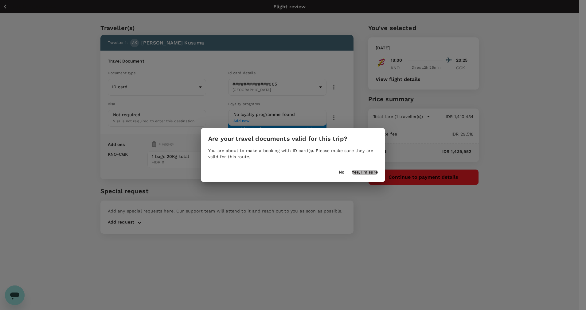
click at [360, 171] on button "Yes, I'm sure" at bounding box center [365, 172] width 26 height 5
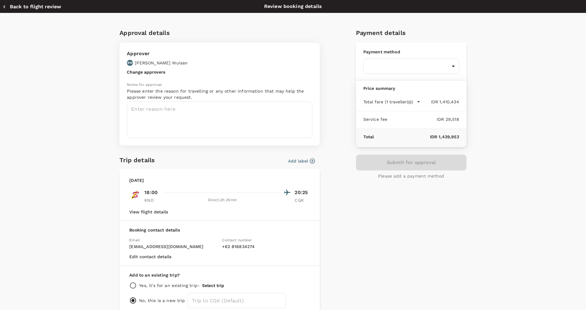
click at [140, 212] on button "View flight details" at bounding box center [148, 212] width 39 height 5
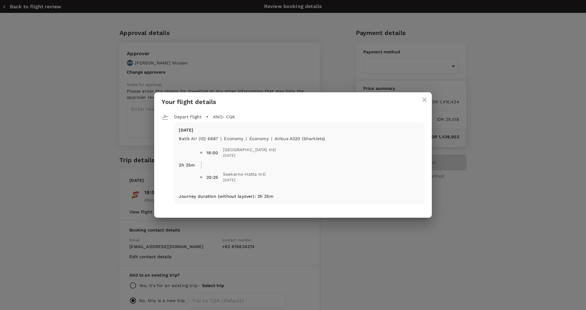
click at [427, 97] on button "close" at bounding box center [424, 99] width 15 height 15
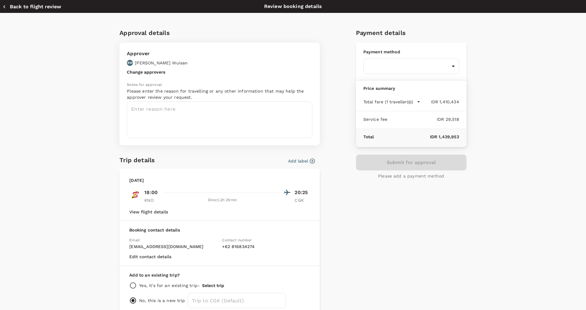
click at [309, 163] on icon "button" at bounding box center [312, 161] width 6 height 6
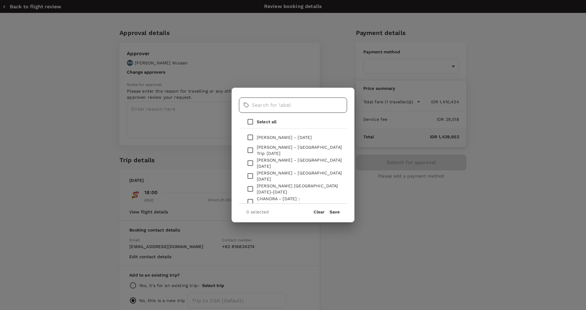
click at [285, 106] on input "text" at bounding box center [299, 105] width 95 height 15
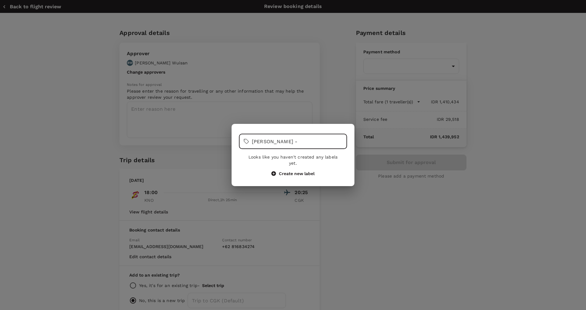
type input "Ardy -"
click at [285, 171] on button "Create new label" at bounding box center [292, 174] width 43 height 6
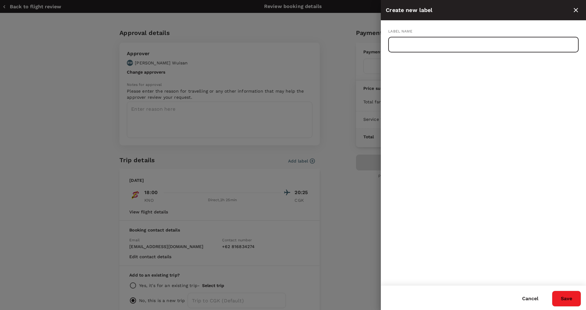
click at [397, 50] on input "text" at bounding box center [483, 44] width 190 height 15
type input "Ardy : 30 Sept (KNO-CGK)"
click at [564, 295] on button "Save" at bounding box center [566, 299] width 29 height 16
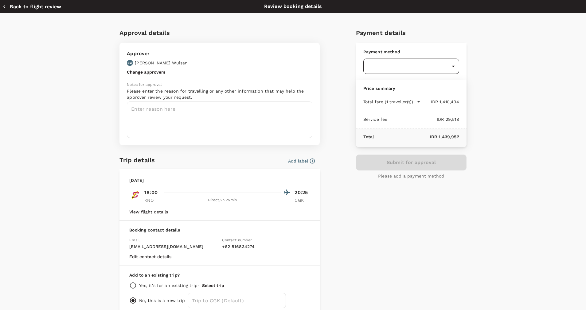
click at [402, 68] on body "Back to flight results Flight review Traveller(s) Traveller 1 : AK Ardy Priam K…" at bounding box center [293, 163] width 586 height 327
click at [396, 103] on span "Balance : SGD 40,599.99" at bounding box center [387, 104] width 44 height 4
type input "9d87fe9b-f599-4813-91a8-6354e0e2f257"
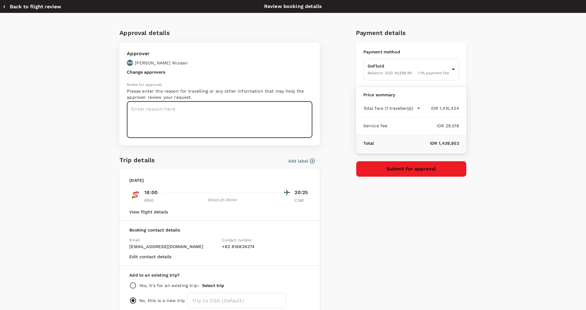
click at [253, 111] on textarea at bounding box center [219, 120] width 185 height 37
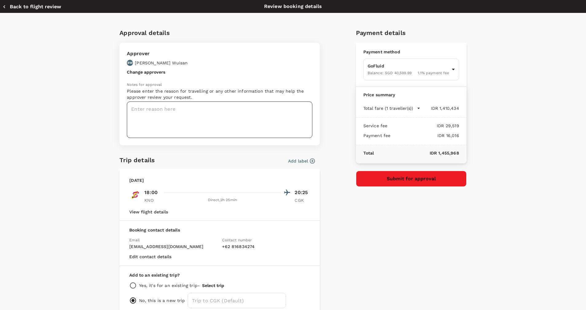
click at [230, 112] on textarea at bounding box center [219, 120] width 185 height 37
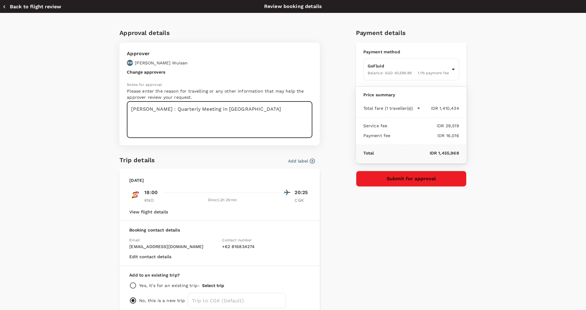
type textarea "Ardy : Quarterly Meeting in Jakarta"
click at [418, 180] on button "Submit for approval" at bounding box center [411, 179] width 111 height 16
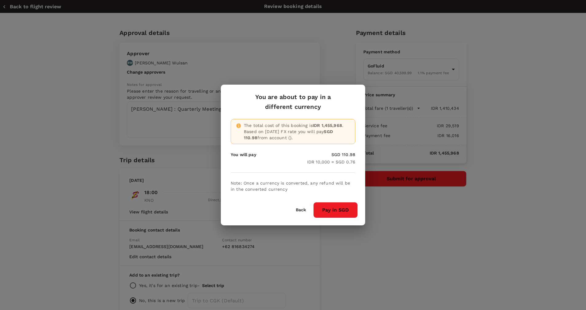
click at [327, 214] on button "Pay in SGD" at bounding box center [335, 210] width 45 height 16
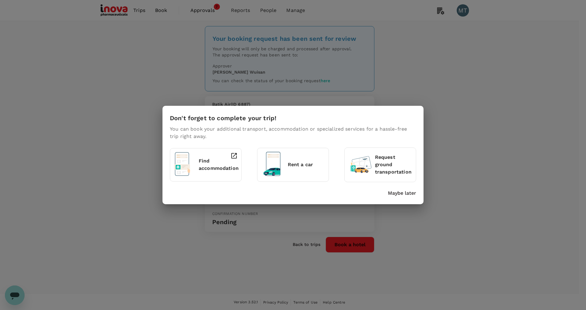
click at [398, 193] on p "Maybe later" at bounding box center [402, 193] width 28 height 7
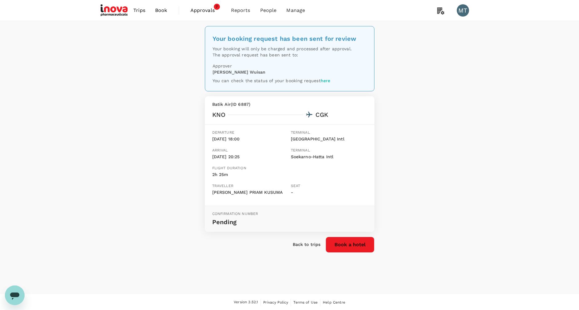
click at [207, 11] on span "Approvals" at bounding box center [205, 10] width 31 height 7
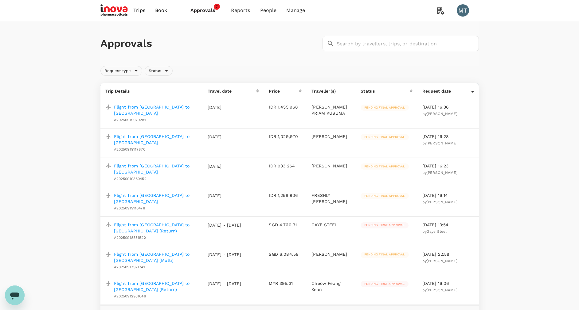
click at [158, 14] on span "Book" at bounding box center [161, 10] width 12 height 7
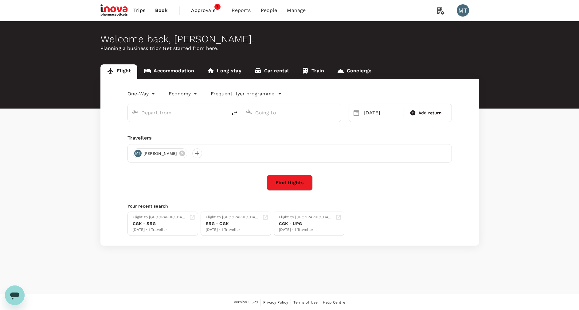
type input "Kuala Namu Intl (KNO)"
type input "Soekarno-Hatta Intl (CGK)"
type input "Kuala Namu Intl (KNO)"
type input "Soekarno-Hatta Intl (CGK)"
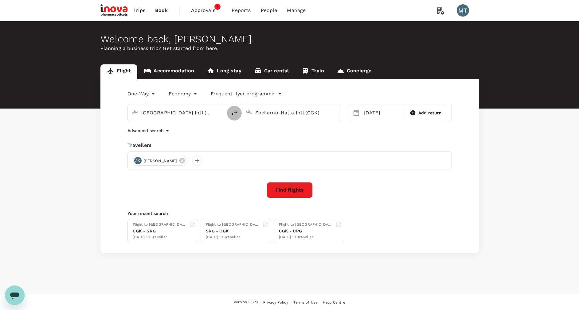
click at [234, 114] on icon "delete" at bounding box center [235, 113] width 6 height 4
type input "Soekarno-Hatta Intl (CGK)"
type input "Kuala Namu Intl (KNO)"
click at [354, 115] on icon at bounding box center [356, 112] width 7 height 7
click at [365, 111] on div "[DATE]" at bounding box center [381, 113] width 41 height 12
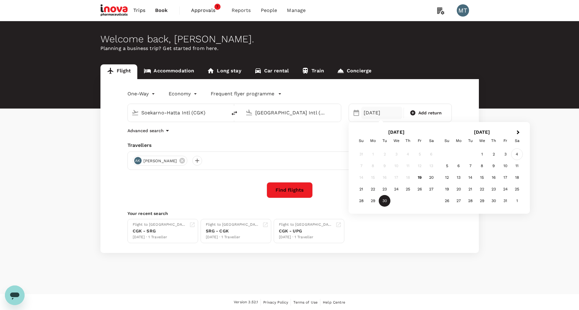
click at [517, 154] on div "4" at bounding box center [517, 155] width 12 height 12
click at [297, 193] on button "Find flights" at bounding box center [290, 190] width 46 height 16
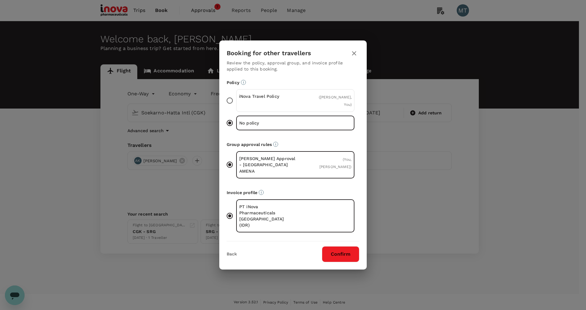
click at [290, 108] on div "iNova Travel Policy" at bounding box center [267, 100] width 57 height 15
click at [236, 107] on input "iNova Travel Policy ( Ardy Priam Kusuma, You )" at bounding box center [229, 100] width 13 height 13
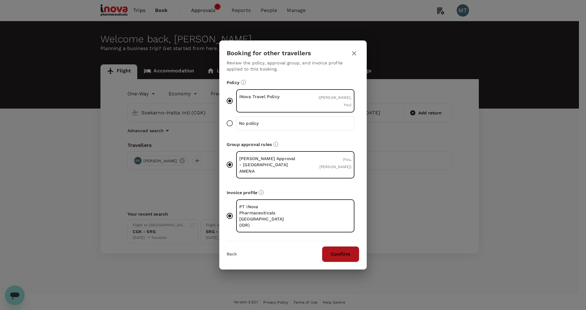
click at [345, 247] on button "Confirm" at bounding box center [340, 255] width 37 height 16
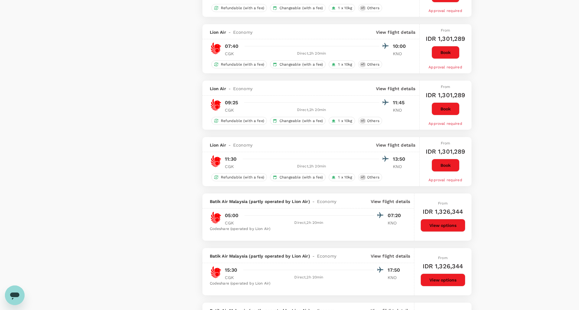
scroll to position [737, 0]
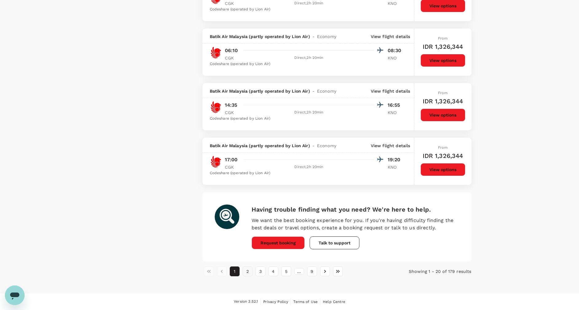
click at [248, 274] on button "2" at bounding box center [248, 272] width 10 height 10
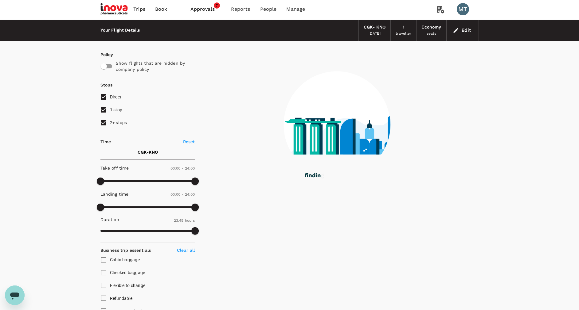
scroll to position [0, 0]
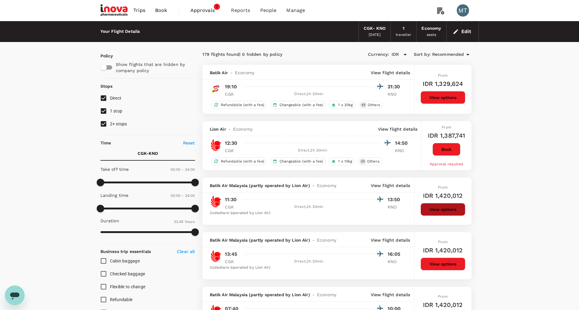
click at [423, 212] on button "View options" at bounding box center [442, 209] width 45 height 13
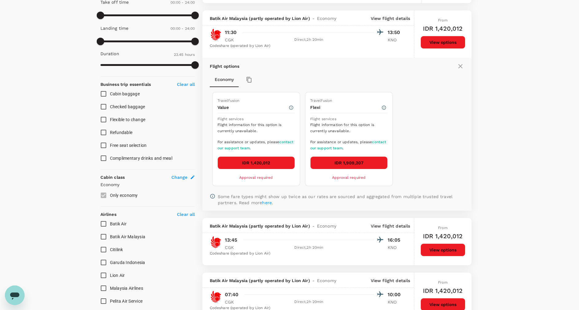
scroll to position [178, 0]
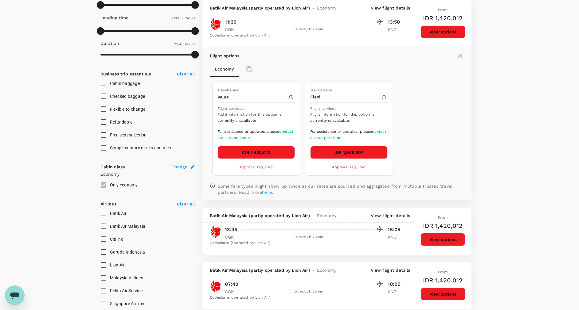
click at [265, 154] on button "IDR 1,420,012" at bounding box center [255, 152] width 77 height 13
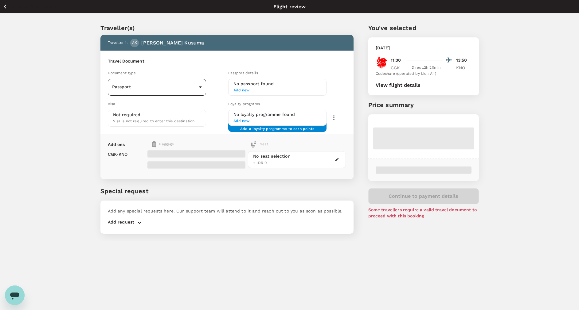
click at [203, 86] on body "Back to flight results Flight review Traveller(s) Traveller 1 : AK Ardy Priam K…" at bounding box center [289, 163] width 579 height 327
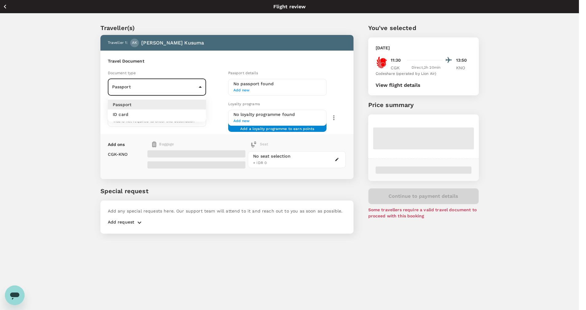
click at [198, 112] on li "ID card" at bounding box center [157, 115] width 98 height 10
type input "Id card"
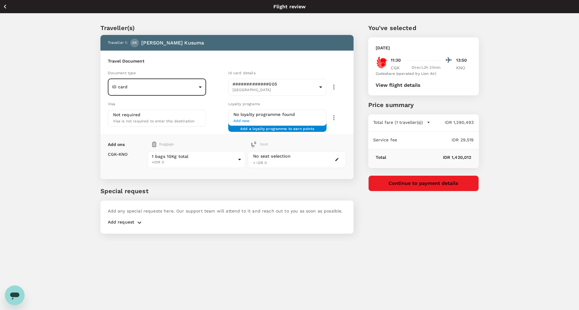
click at [430, 189] on button "Continue to payment details" at bounding box center [423, 184] width 111 height 16
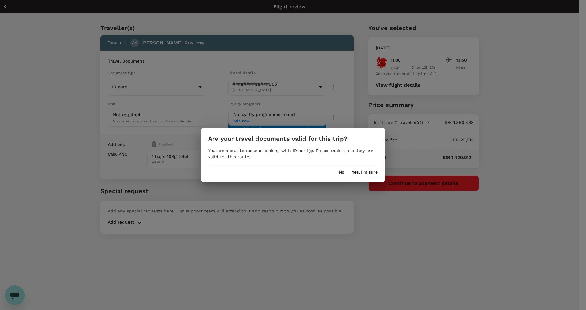
click at [362, 170] on button "Yes, I'm sure" at bounding box center [365, 172] width 26 height 5
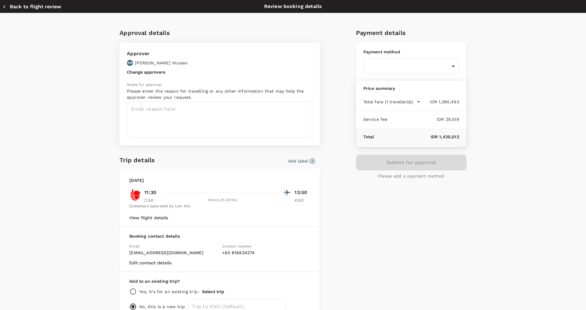
click at [158, 220] on button "View flight details" at bounding box center [148, 218] width 39 height 5
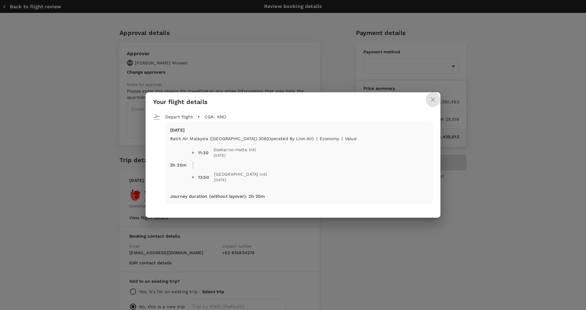
click at [429, 101] on icon "close" at bounding box center [432, 99] width 7 height 7
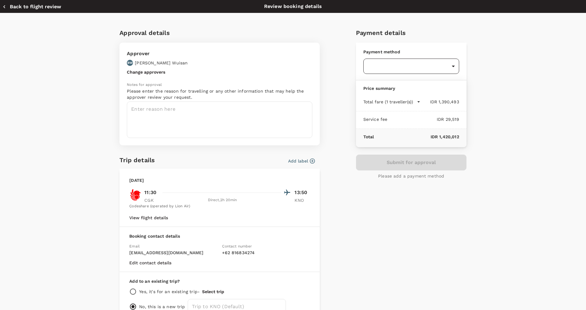
click at [413, 67] on body "Back to flight results Flight review Traveller(s) Traveller 1 : AK Ardy Priam K…" at bounding box center [293, 163] width 586 height 327
click at [415, 100] on div "Balance : SGD 40,599.99 1.1 % payment fee" at bounding box center [408, 103] width 86 height 7
type input "9d87fe9b-f599-4813-91a8-6354e0e2f257"
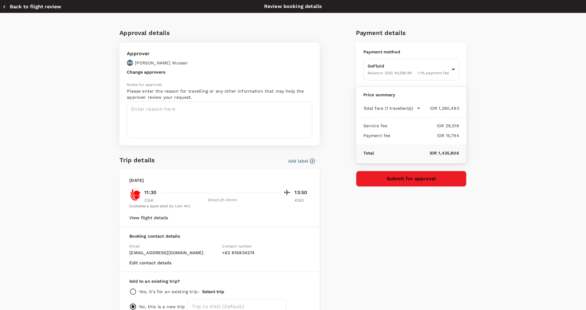
click at [291, 162] on button "Add label" at bounding box center [301, 161] width 27 height 6
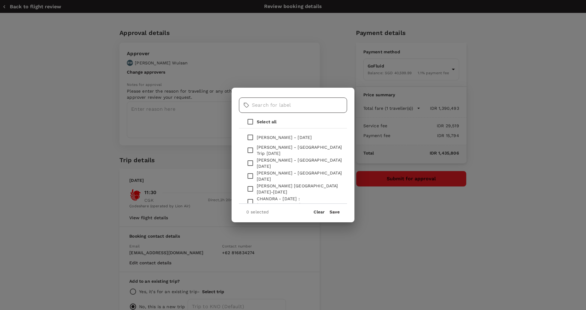
click at [287, 106] on input "text" at bounding box center [299, 105] width 95 height 15
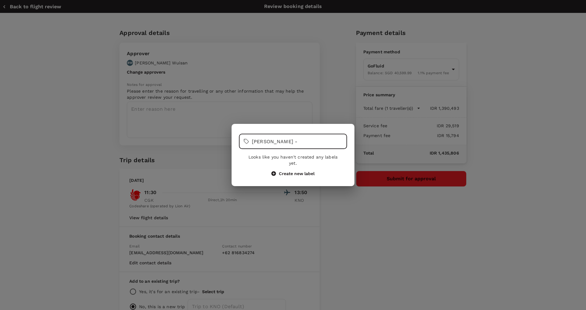
type input "Ardy -"
click at [296, 171] on button "Create new label" at bounding box center [292, 174] width 43 height 6
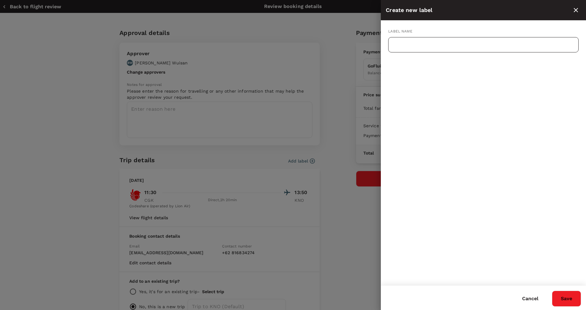
click at [463, 46] on input "text" at bounding box center [483, 44] width 190 height 15
type input "Ardy : 04 Oct 2025 (CGK-KNO"
click at [577, 10] on icon "close" at bounding box center [575, 9] width 7 height 7
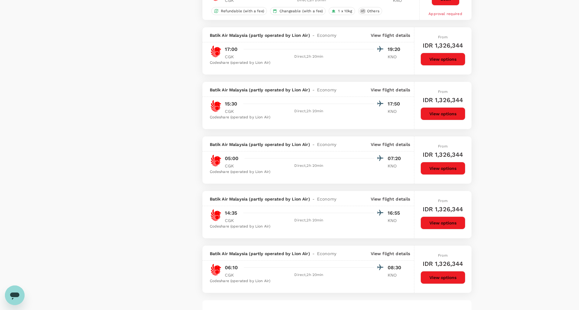
scroll to position [984, 0]
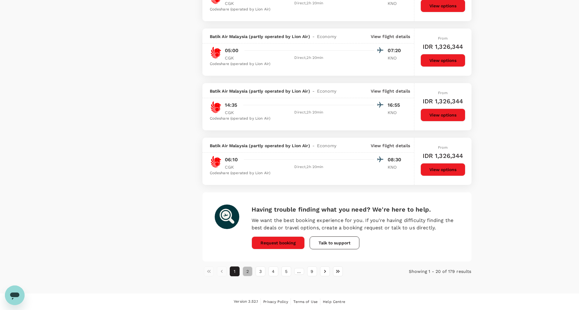
click at [248, 274] on button "2" at bounding box center [248, 272] width 10 height 10
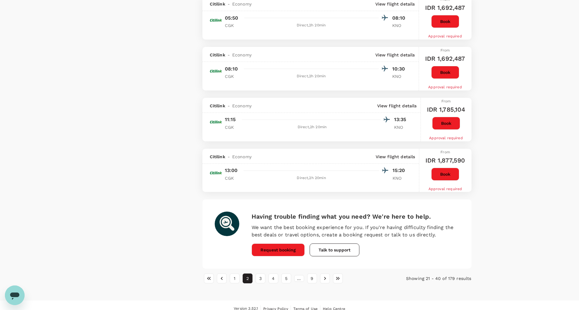
scroll to position [943, 0]
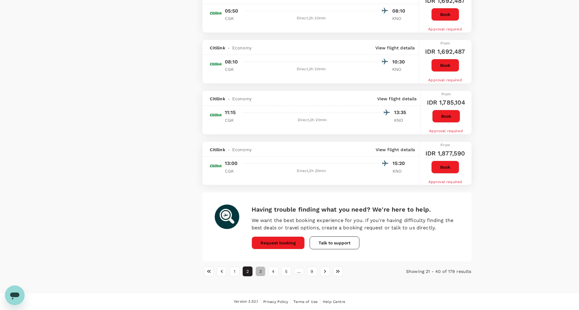
click at [259, 272] on button "3" at bounding box center [261, 272] width 10 height 10
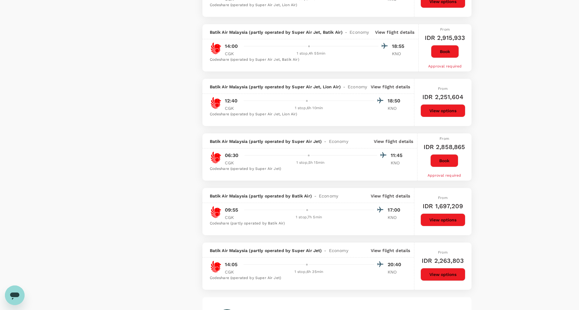
scroll to position [980, 0]
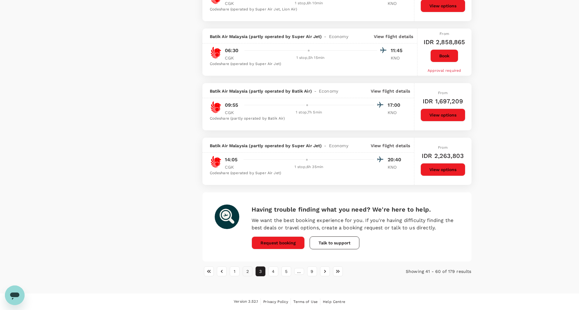
click at [247, 273] on button "2" at bounding box center [248, 272] width 10 height 10
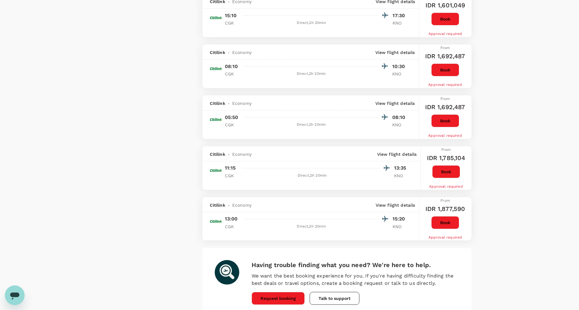
scroll to position [943, 0]
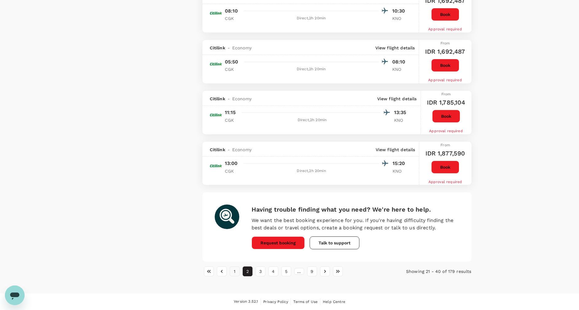
click at [233, 271] on button "1" at bounding box center [235, 272] width 10 height 10
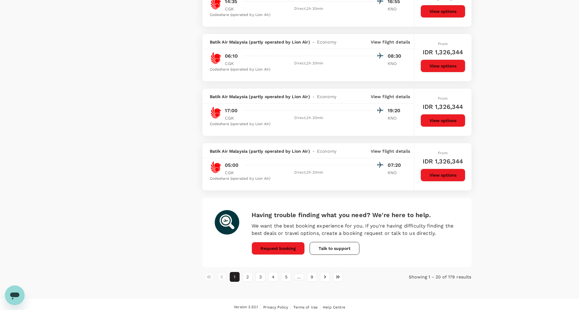
scroll to position [984, 0]
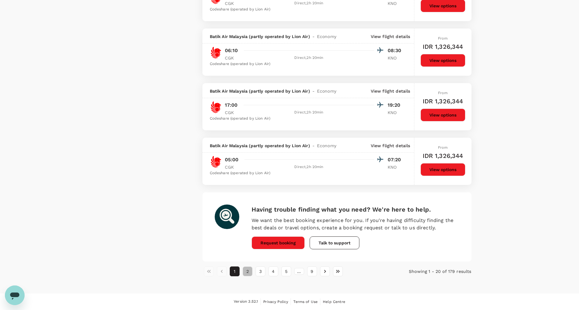
click at [245, 271] on button "2" at bounding box center [248, 272] width 10 height 10
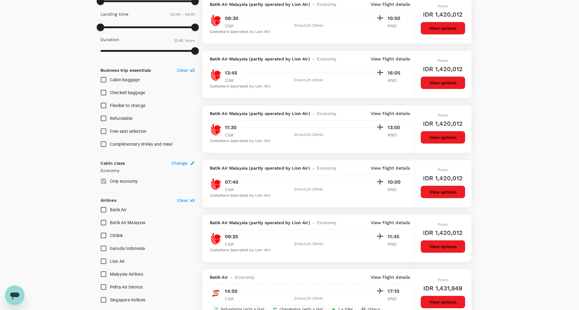
scroll to position [46, 0]
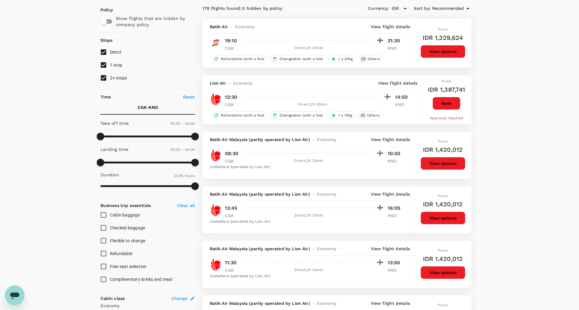
click at [440, 98] on button "Book" at bounding box center [446, 103] width 28 height 13
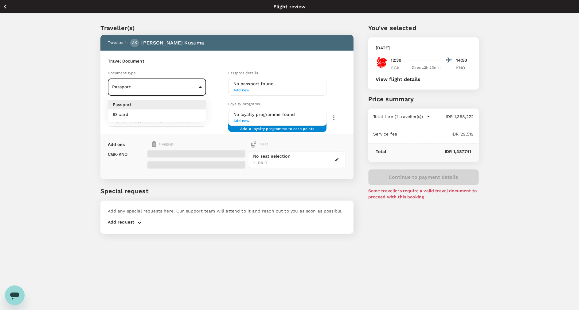
click at [202, 87] on body "Back to flight results Flight review Traveller(s) Traveller 1 : AK Ardy Priam K…" at bounding box center [293, 163] width 586 height 327
click at [201, 111] on li "ID card" at bounding box center [157, 115] width 98 height 10
type input "Id card"
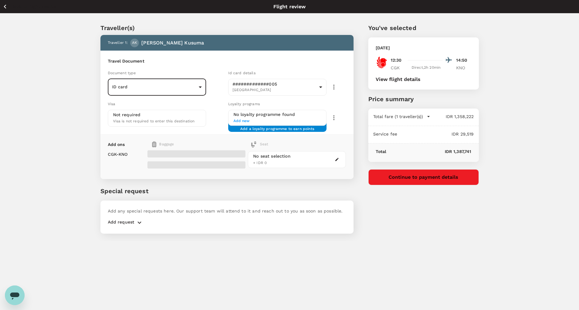
click at [400, 178] on button "Continue to payment details" at bounding box center [423, 178] width 111 height 16
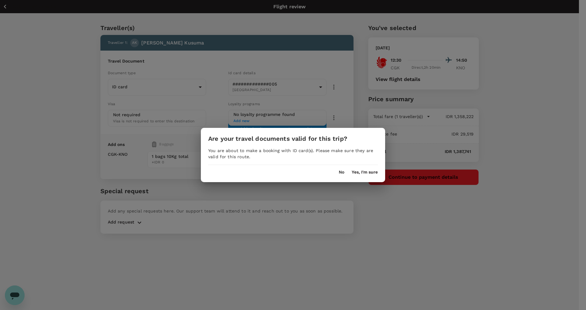
click at [361, 171] on button "Yes, I'm sure" at bounding box center [365, 172] width 26 height 5
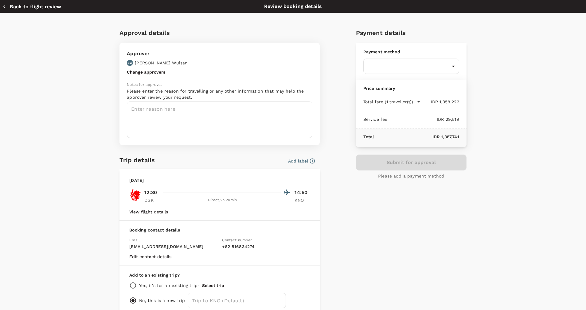
click at [310, 163] on icon "button" at bounding box center [312, 161] width 5 height 5
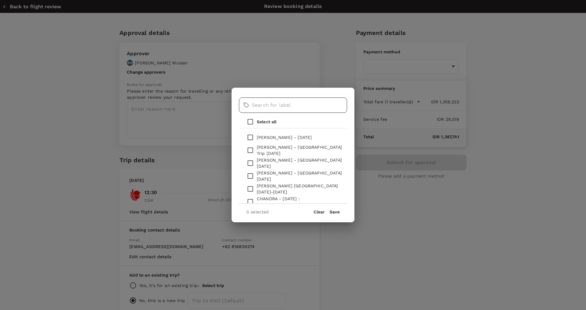
click at [283, 108] on input "text" at bounding box center [299, 105] width 95 height 15
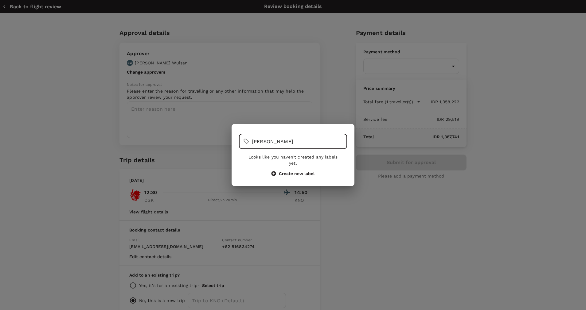
type input "Ardy -"
click at [296, 172] on button "Create new label" at bounding box center [292, 174] width 43 height 6
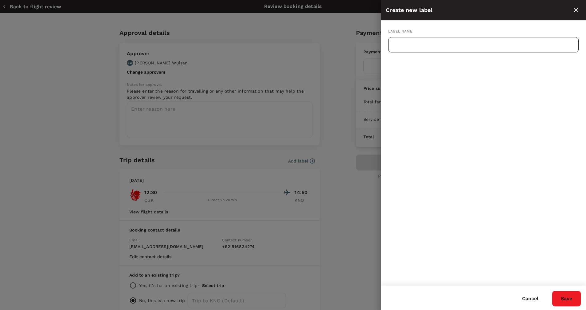
click at [416, 47] on input "text" at bounding box center [483, 44] width 190 height 15
type input "Ardy : 04 Oct 2025 (CGK-KNO)"
click at [557, 292] on button "Save" at bounding box center [566, 299] width 29 height 16
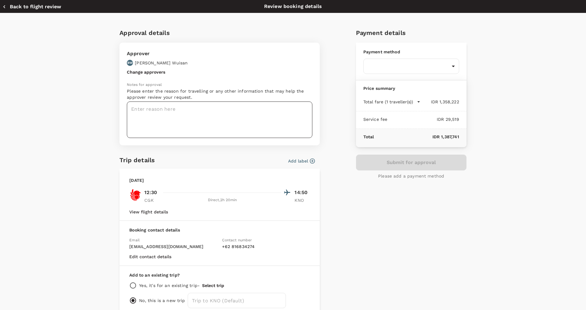
click at [201, 116] on textarea at bounding box center [219, 120] width 185 height 37
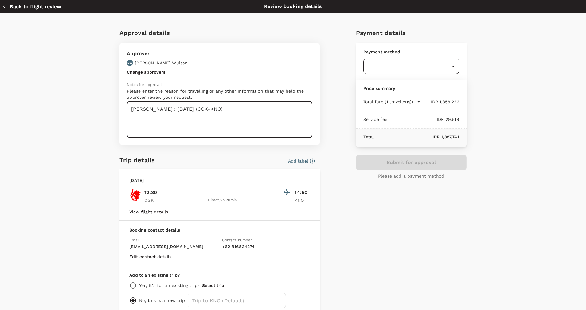
type textarea "Ardy : 04 Oct 2025 (CGK-KNO)"
click at [407, 68] on body "Back to flight results Flight review Traveller(s) Traveller 1 : AK Ardy Priam K…" at bounding box center [293, 163] width 586 height 327
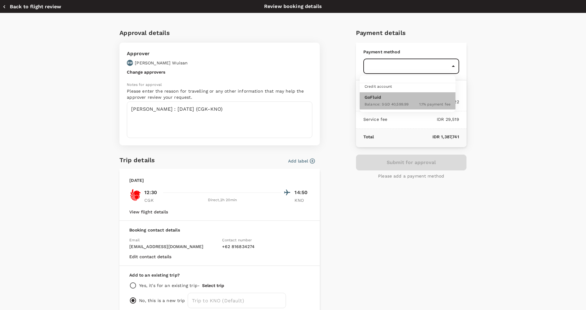
drag, startPoint x: 405, startPoint y: 105, endPoint x: 404, endPoint y: 108, distance: 3.9
click at [404, 105] on span "Balance : SGD 40,599.99" at bounding box center [387, 104] width 44 height 4
type input "9d87fe9b-f599-4813-91a8-6354e0e2f257"
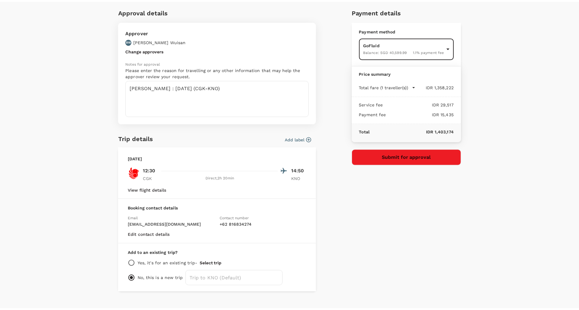
scroll to position [32, 0]
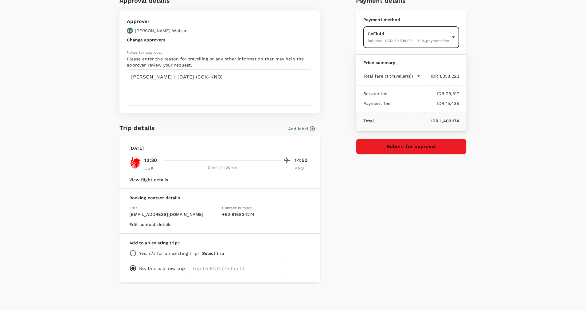
click at [381, 149] on button "Submit for approval" at bounding box center [411, 147] width 111 height 16
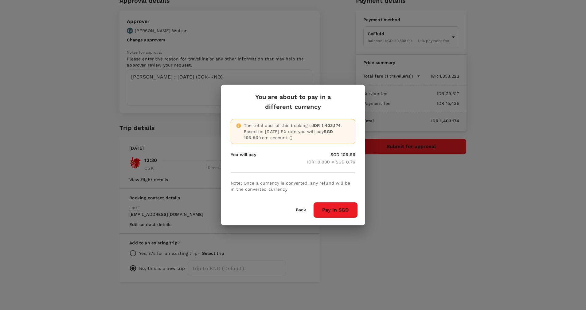
click at [353, 206] on button "Pay in SGD" at bounding box center [335, 210] width 45 height 16
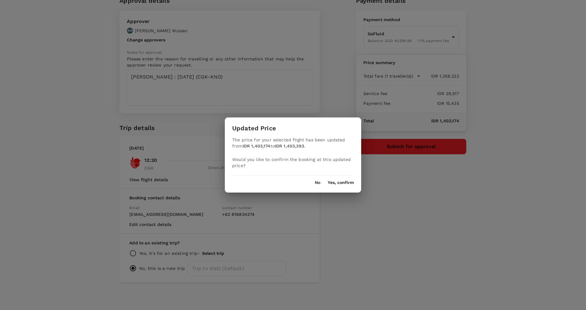
click at [342, 182] on button "Yes, confirm" at bounding box center [341, 183] width 26 height 5
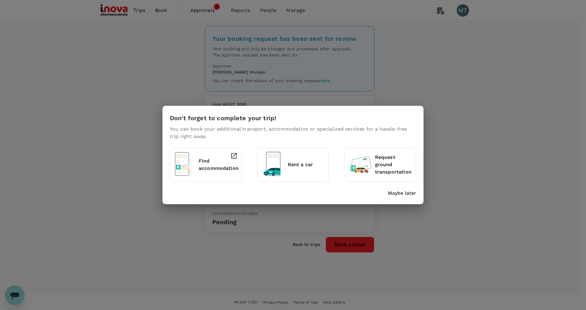
click at [407, 193] on p "Maybe later" at bounding box center [402, 193] width 28 height 7
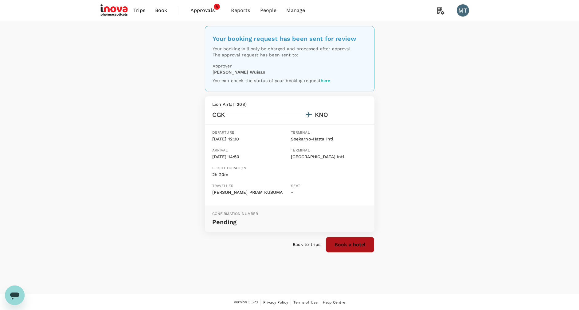
drag, startPoint x: 346, startPoint y: 243, endPoint x: 349, endPoint y: 247, distance: 5.3
click at [346, 243] on button "Book a hotel" at bounding box center [350, 245] width 49 height 16
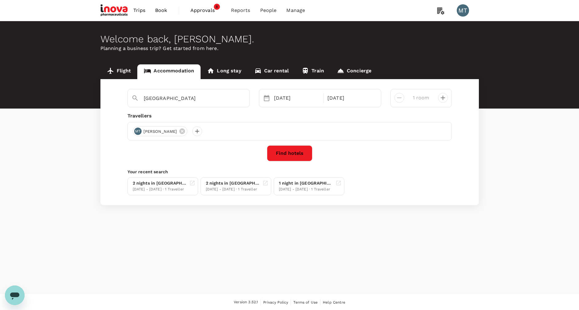
type input "Yogyakarta"
